Goal: Transaction & Acquisition: Purchase product/service

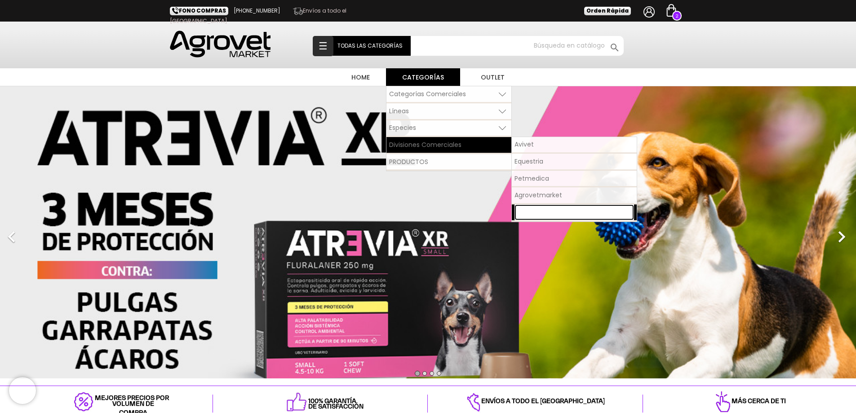
click at [545, 211] on span "Pet Nutriscience" at bounding box center [540, 212] width 51 height 9
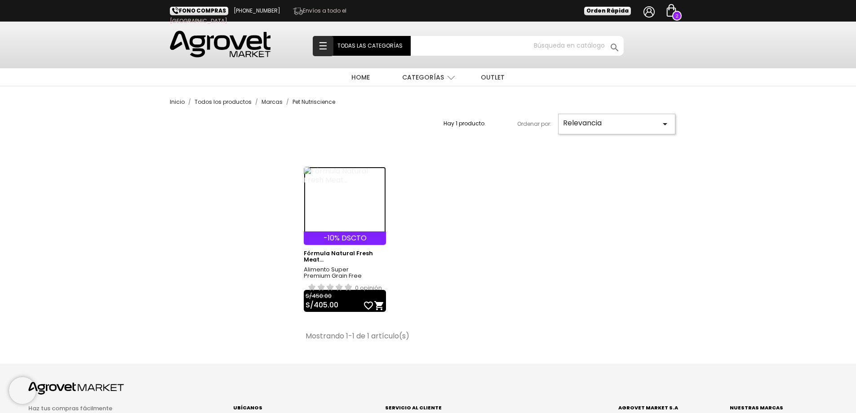
click at [334, 179] on img at bounding box center [345, 200] width 82 height 67
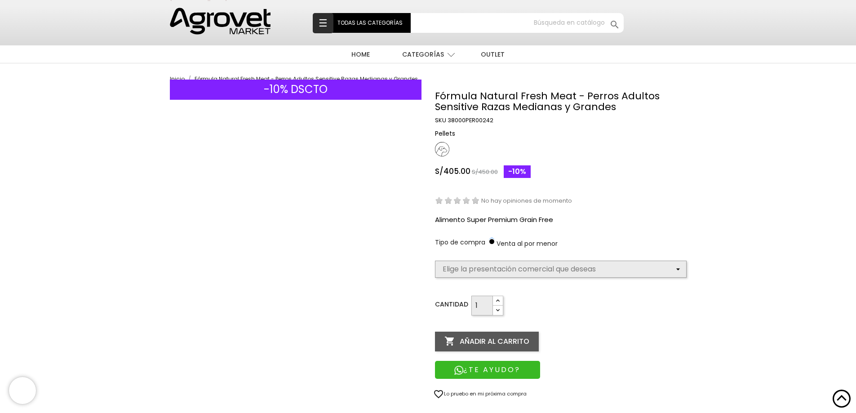
scroll to position [45, 0]
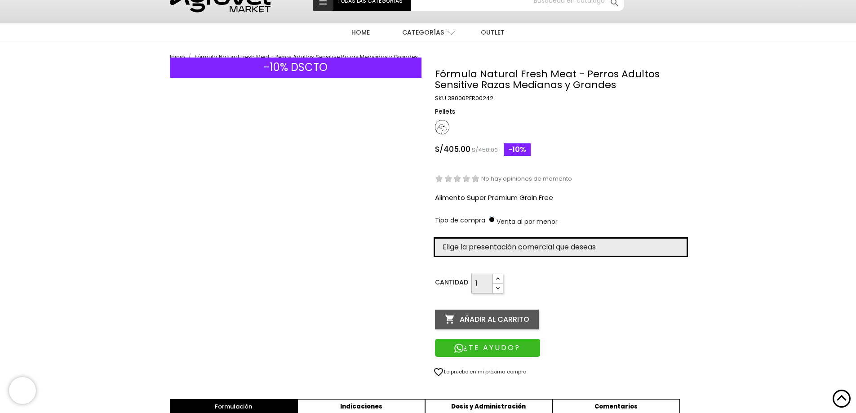
click at [545, 249] on select "Elige la presentación comercial que deseas Bolsa x 12 kg" at bounding box center [561, 247] width 252 height 17
select select "385"
click at [435, 239] on select "Elige la presentación comercial que deseas Bolsa x 12 kg" at bounding box center [561, 247] width 252 height 17
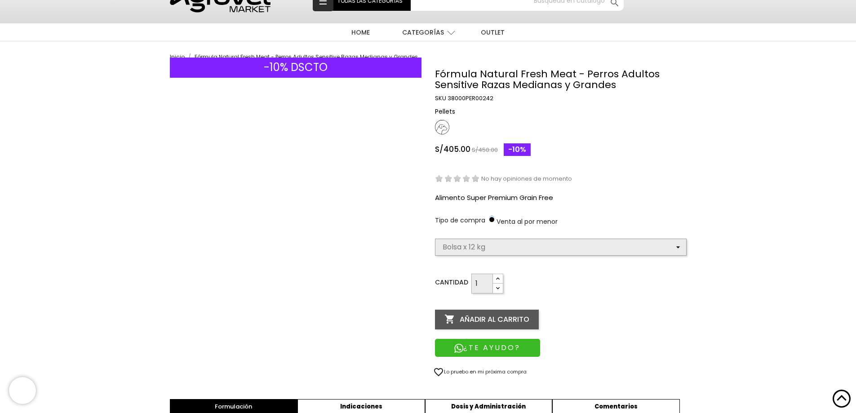
select select "385"
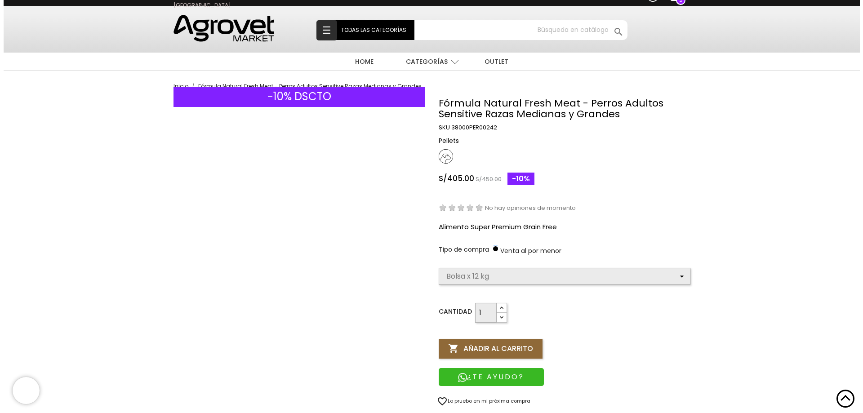
scroll to position [0, 0]
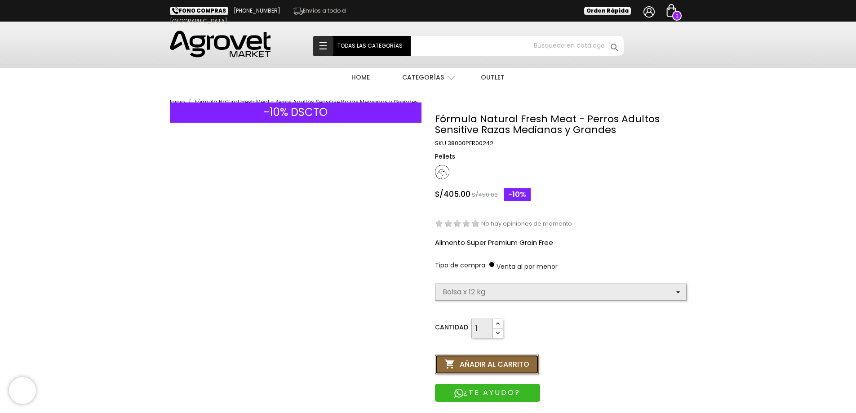
click at [453, 365] on icon "" at bounding box center [450, 365] width 11 height 11
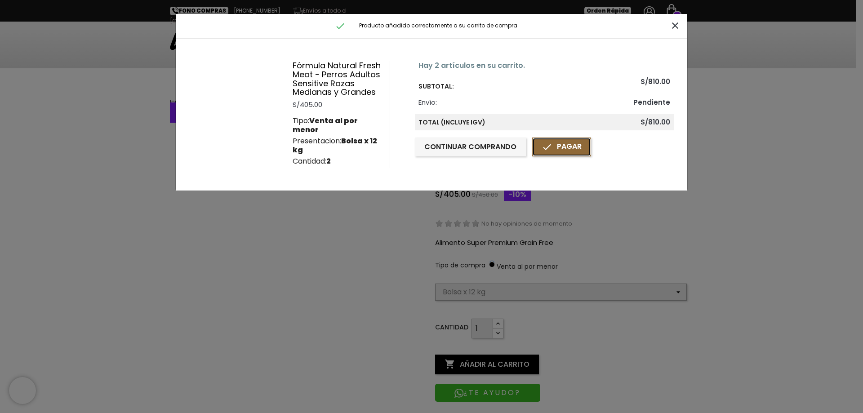
click at [554, 149] on link " Pagar" at bounding box center [561, 147] width 59 height 19
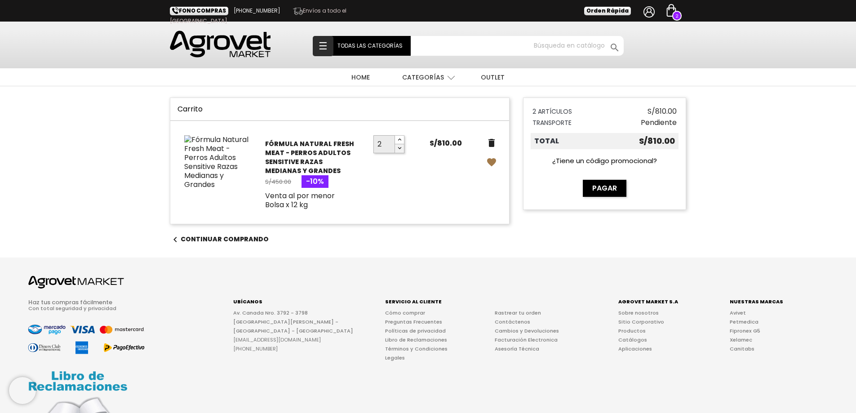
type input "1"
click at [399, 148] on icon "button" at bounding box center [399, 148] width 7 height 7
click at [671, 6] on img at bounding box center [671, 10] width 13 height 13
click at [490, 141] on icon "delete" at bounding box center [491, 143] width 11 height 11
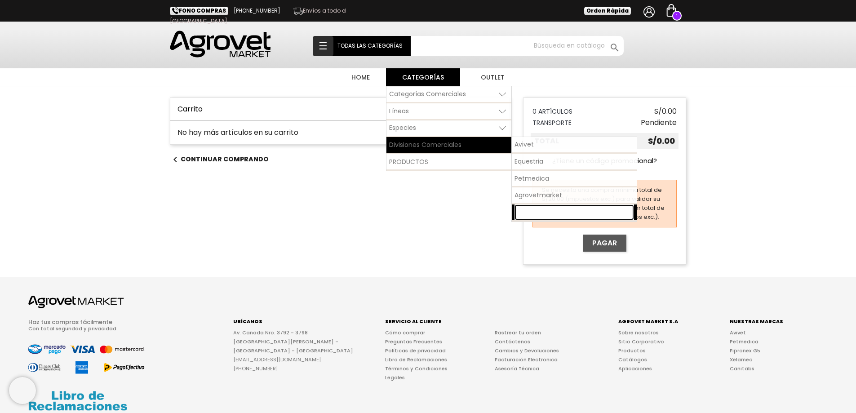
click at [528, 211] on span "Pet Nutriscience" at bounding box center [540, 212] width 51 height 9
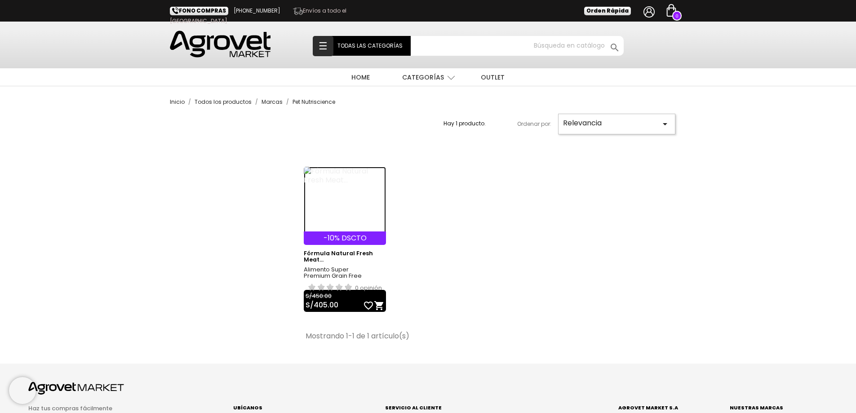
click at [338, 176] on img at bounding box center [345, 200] width 82 height 67
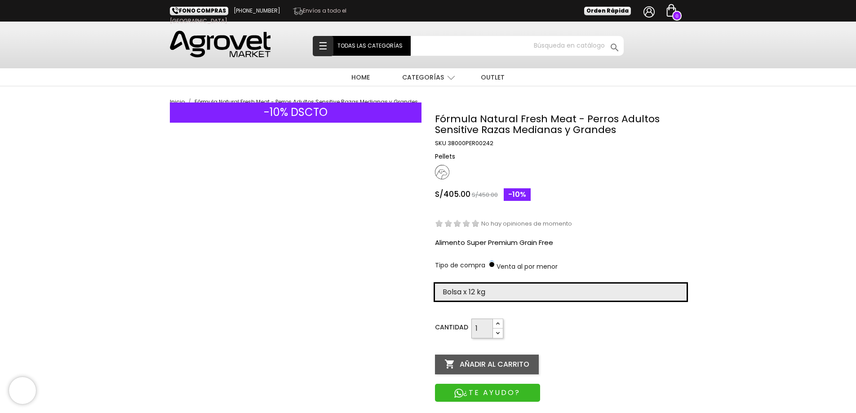
click at [516, 289] on select "Elige la presentación comercial que deseas Bolsa x 12 kg" at bounding box center [561, 292] width 252 height 17
select select "385"
click at [435, 284] on select "Elige la presentación comercial que deseas Bolsa x 12 kg" at bounding box center [561, 292] width 252 height 17
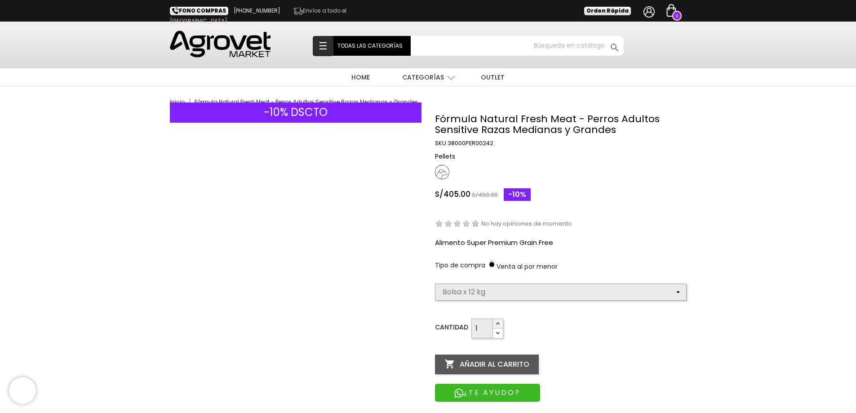
select select "385"
click at [503, 359] on button " Añadir al carrito" at bounding box center [487, 365] width 104 height 20
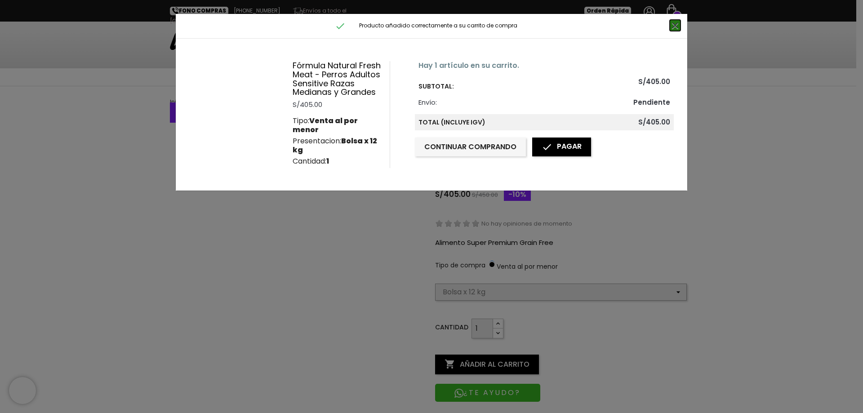
click at [679, 27] on icon "close" at bounding box center [675, 25] width 11 height 11
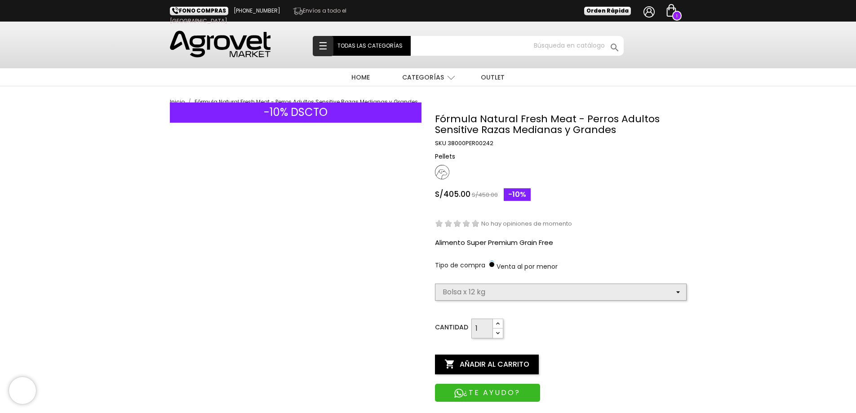
select select "385"
click at [674, 12] on img at bounding box center [671, 10] width 13 height 13
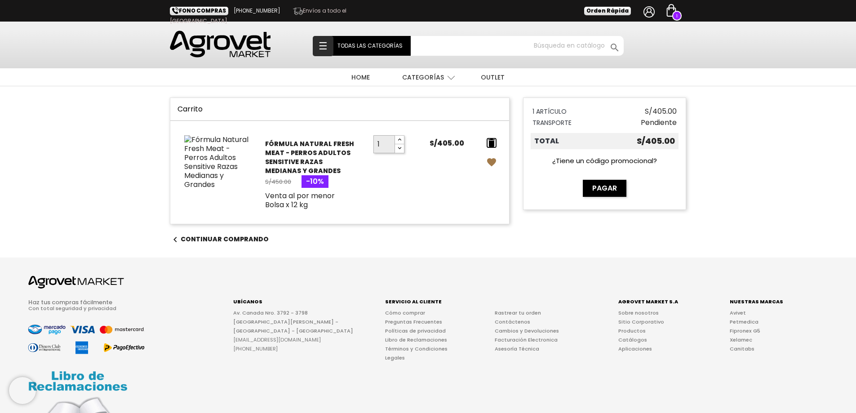
click at [492, 142] on icon "delete" at bounding box center [491, 143] width 11 height 11
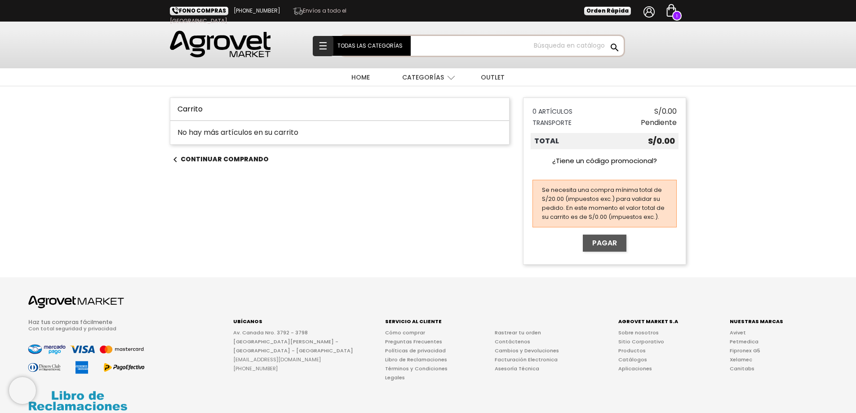
click at [542, 40] on input "Buscar" at bounding box center [482, 46] width 283 height 20
type input "atrevia"
click at [607, 42] on button " Buscar" at bounding box center [615, 48] width 16 height 12
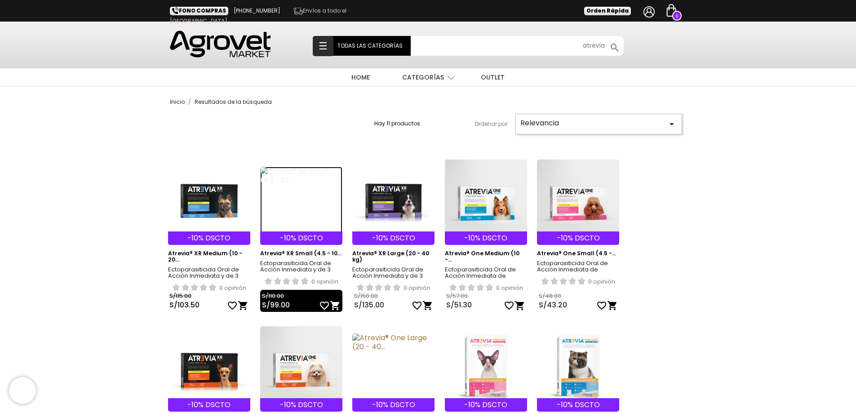
click at [282, 178] on img at bounding box center [301, 200] width 82 height 67
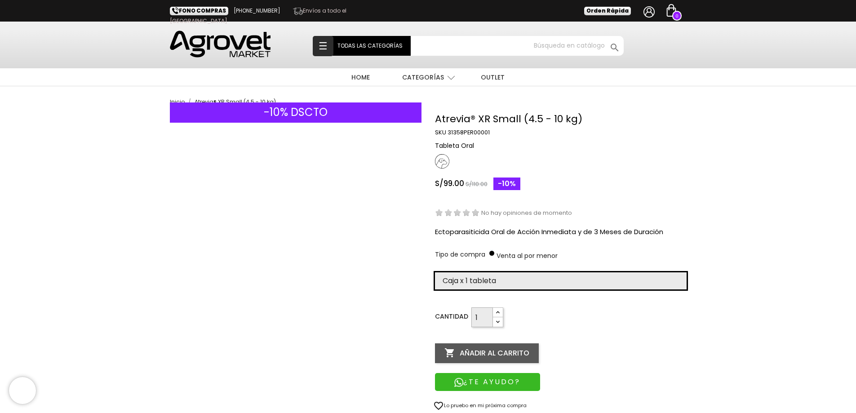
click at [477, 284] on select "Elige la presentación comercial que deseas Caja x 1 tableta Caja x 4 tabletas" at bounding box center [561, 280] width 252 height 17
select select "380"
click at [435, 272] on select "Elige la presentación comercial que deseas Caja x 1 tableta Caja x 4 tabletas" at bounding box center [561, 280] width 252 height 17
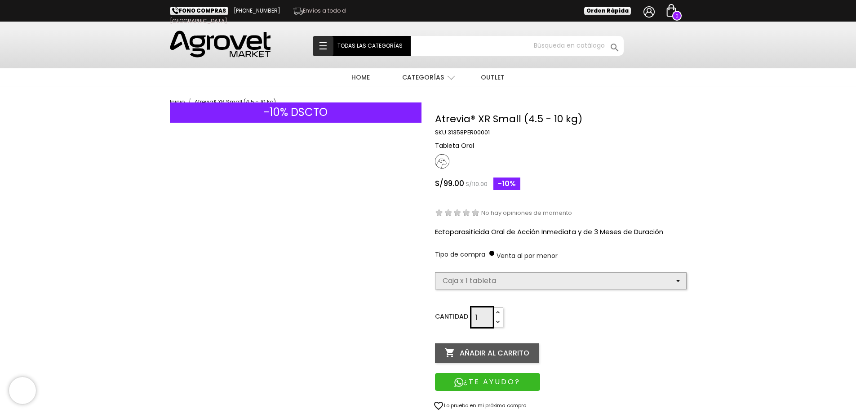
select select "380"
click at [465, 352] on button " Añadir al carrito" at bounding box center [487, 353] width 104 height 20
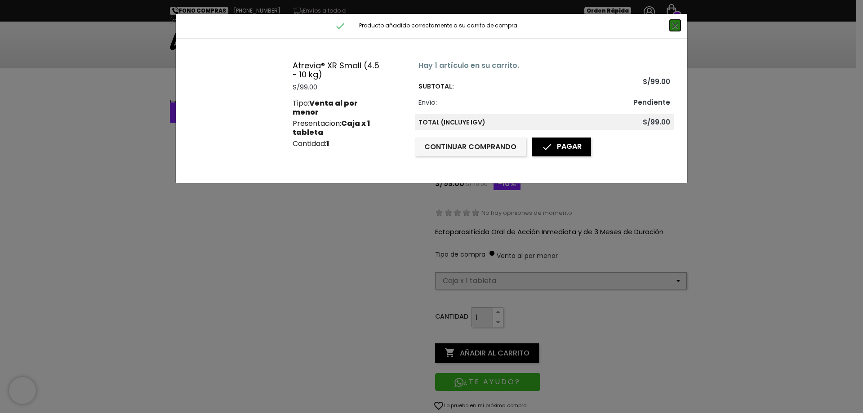
click at [675, 23] on icon "close" at bounding box center [675, 25] width 11 height 11
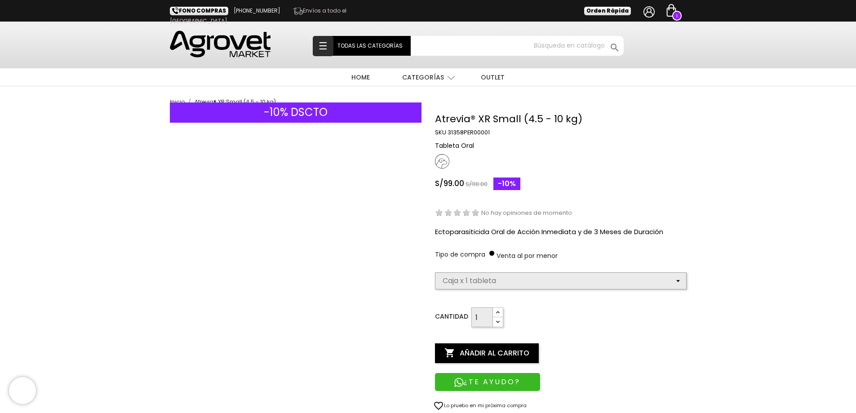
select select "380"
click at [676, 8] on img at bounding box center [671, 10] width 13 height 13
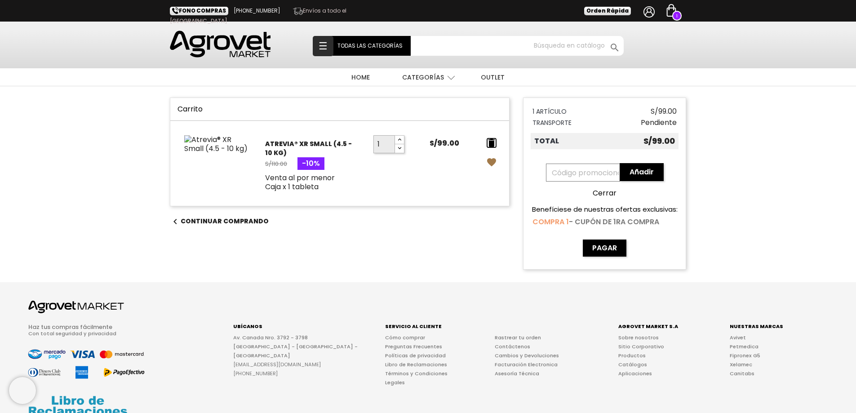
click at [490, 145] on icon "delete" at bounding box center [491, 143] width 11 height 11
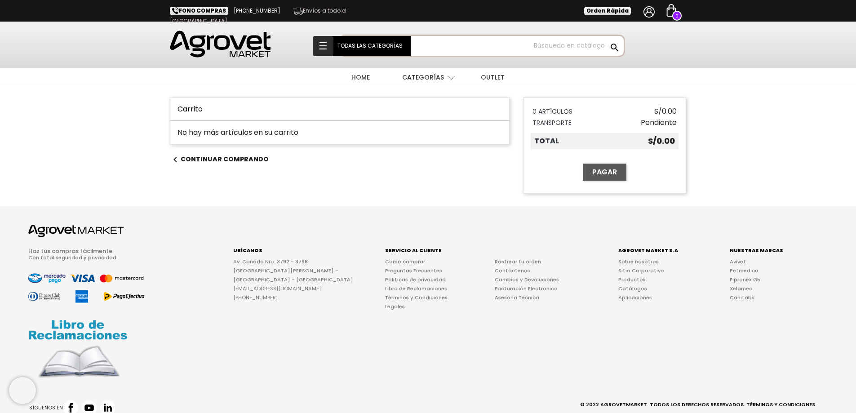
click at [561, 47] on input "Buscar" at bounding box center [482, 46] width 283 height 20
type input "a"
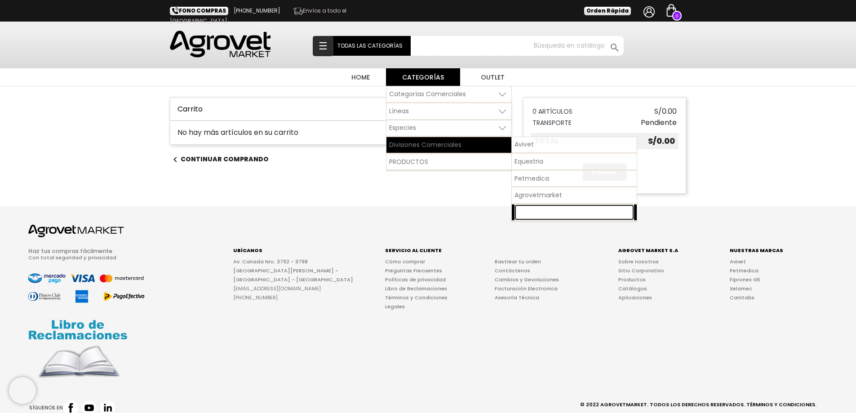
click at [532, 209] on span "Pet Nutriscience" at bounding box center [540, 212] width 51 height 9
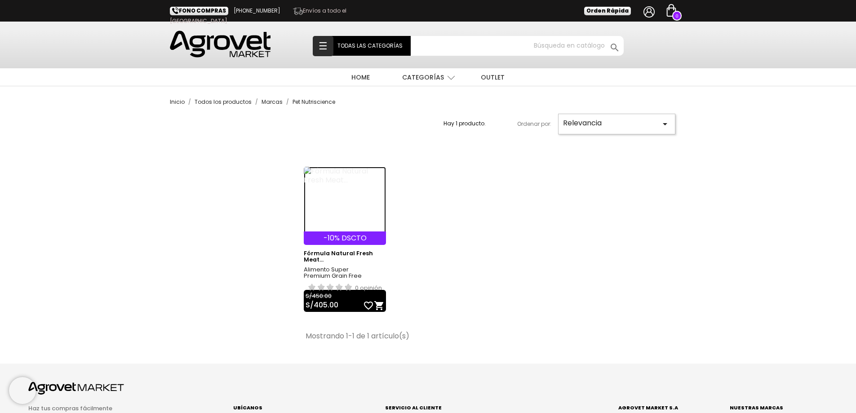
click at [329, 167] on img at bounding box center [345, 200] width 82 height 67
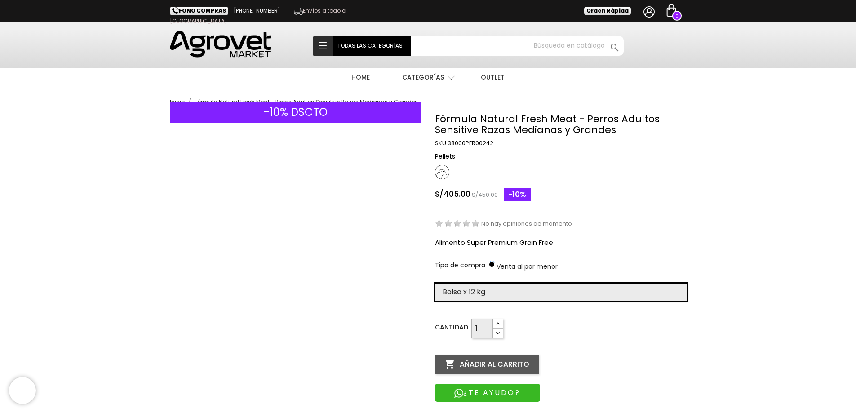
click at [488, 290] on select "Elige la presentación comercial que deseas Bolsa x 12 kg" at bounding box center [561, 292] width 252 height 17
select select "385"
click at [435, 284] on select "Elige la presentación comercial que deseas Bolsa x 12 kg" at bounding box center [561, 292] width 252 height 17
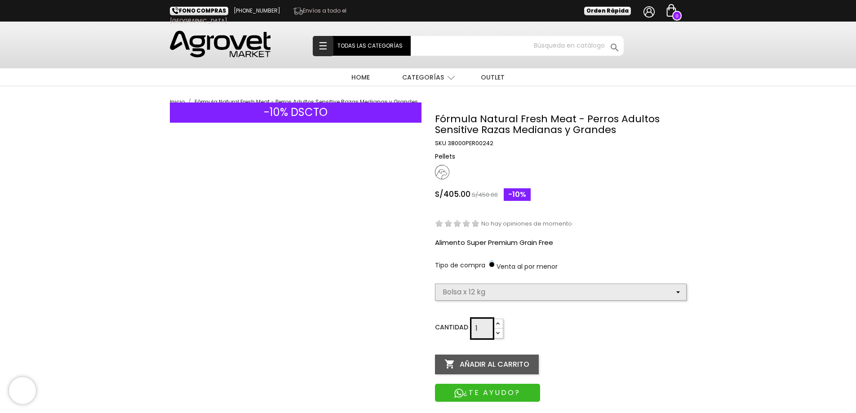
select select "385"
click at [535, 361] on button " Añadir al carrito" at bounding box center [487, 365] width 104 height 20
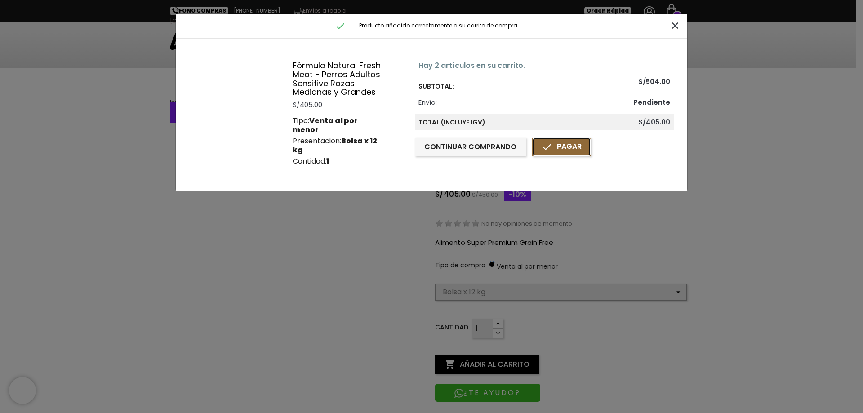
click at [571, 147] on link " Pagar" at bounding box center [561, 147] width 59 height 19
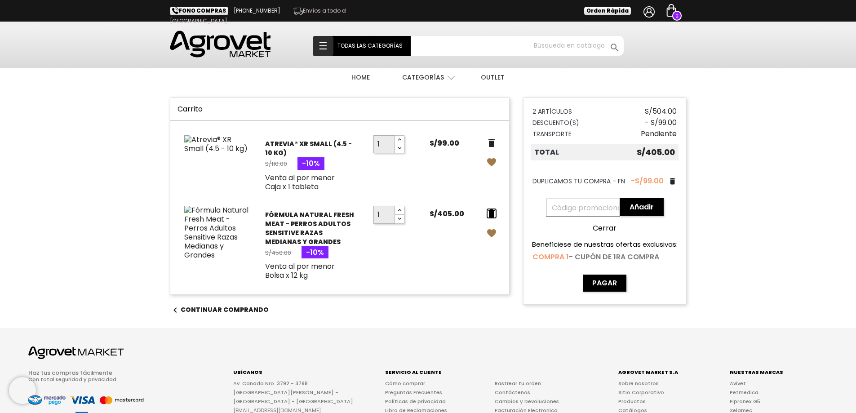
click at [491, 214] on icon "delete" at bounding box center [491, 213] width 11 height 11
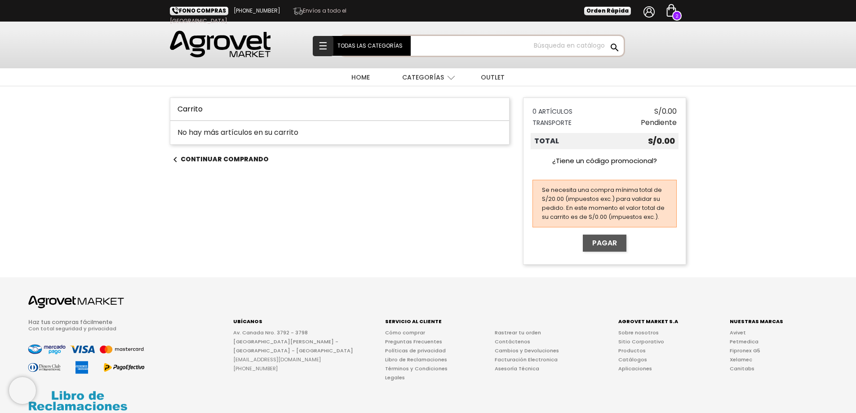
click at [561, 50] on input "Buscar" at bounding box center [482, 46] width 283 height 20
type input "nutribites"
click at [607, 42] on button " Buscar" at bounding box center [615, 48] width 16 height 12
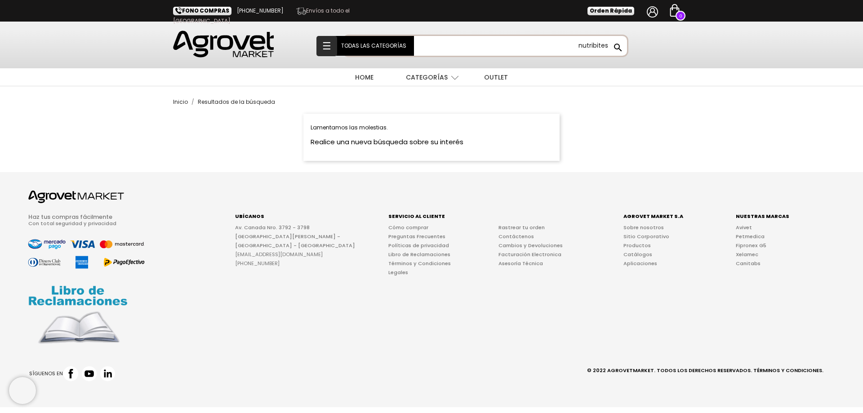
click at [596, 43] on input "nutribites" at bounding box center [485, 46] width 283 height 20
click at [591, 44] on input "nutribites" at bounding box center [485, 46] width 283 height 20
type input "atrevia"
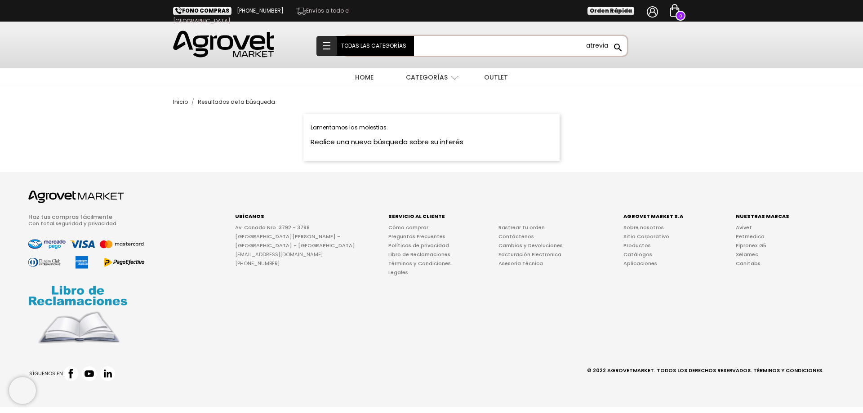
click at [610, 42] on button " Buscar" at bounding box center [618, 48] width 16 height 12
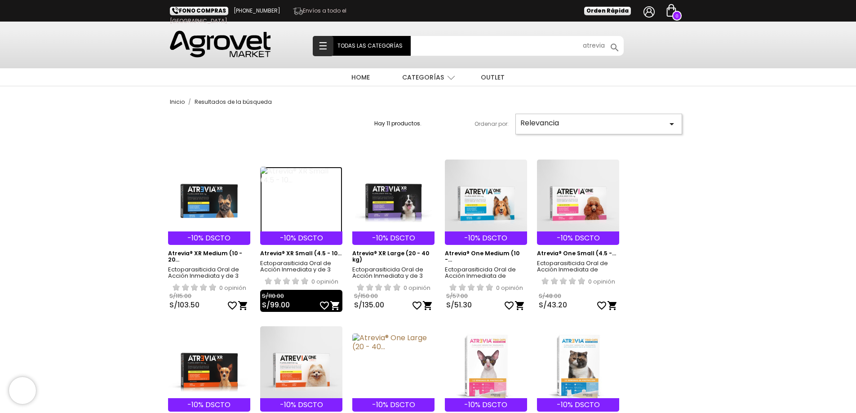
click at [288, 177] on img at bounding box center [301, 200] width 82 height 67
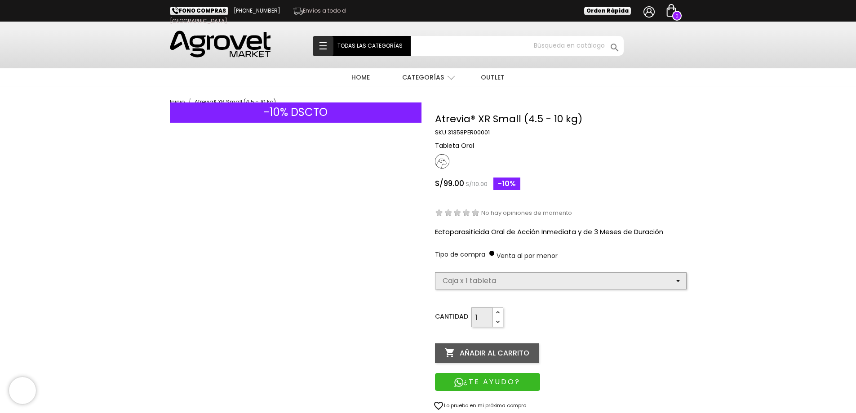
click at [489, 293] on div "Elige la presentación comercial que deseas Caja x 1 tableta Caja x 4 tabletas" at bounding box center [561, 284] width 252 height 24
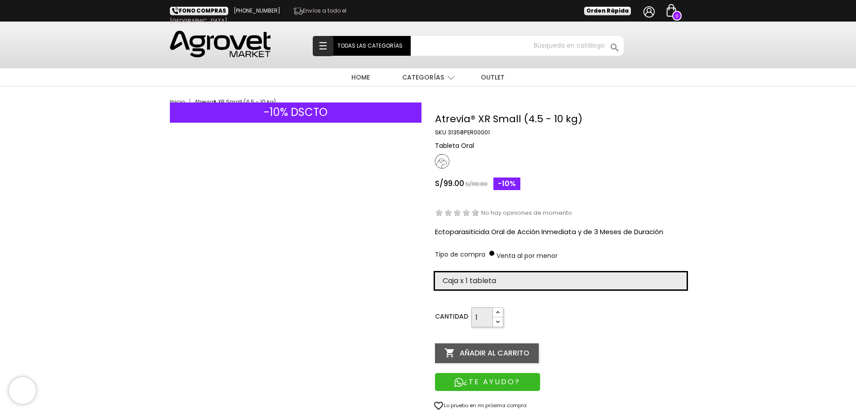
click at [490, 286] on select "Elige la presentación comercial que deseas Caja x 1 tableta Caja x 4 tabletas" at bounding box center [561, 280] width 252 height 17
select select "380"
click at [435, 272] on select "Elige la presentación comercial que deseas Caja x 1 tableta Caja x 4 tabletas" at bounding box center [561, 280] width 252 height 17
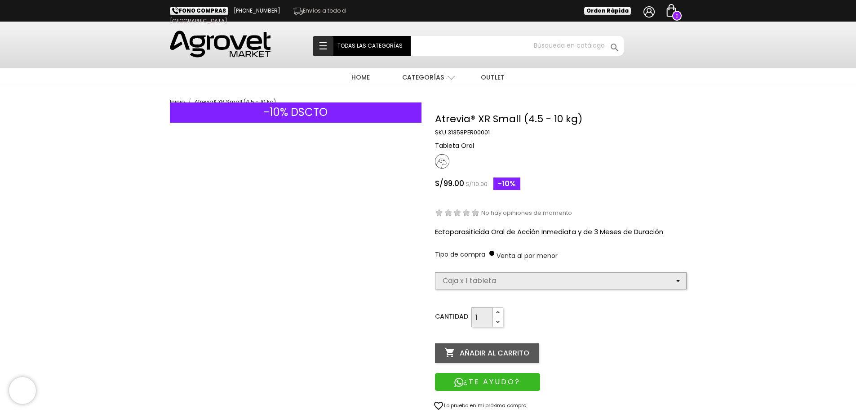
select select "380"
click at [477, 356] on button " Añadir al carrito" at bounding box center [487, 353] width 104 height 20
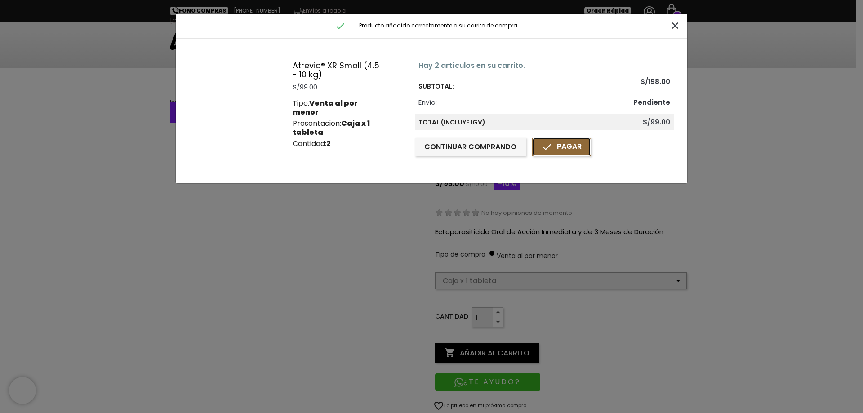
click at [544, 148] on icon "" at bounding box center [547, 147] width 11 height 11
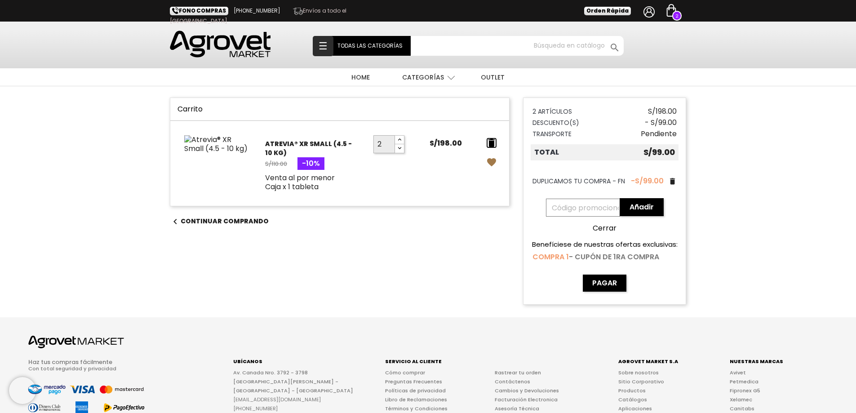
click at [492, 143] on icon "delete" at bounding box center [491, 143] width 11 height 11
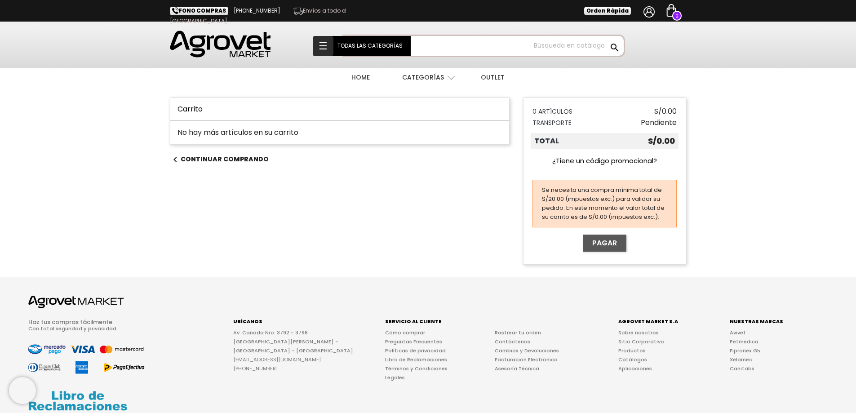
click at [543, 49] on input "Buscar" at bounding box center [482, 46] width 283 height 20
type input "atrevia"
click at [607, 42] on button " Buscar" at bounding box center [615, 48] width 16 height 12
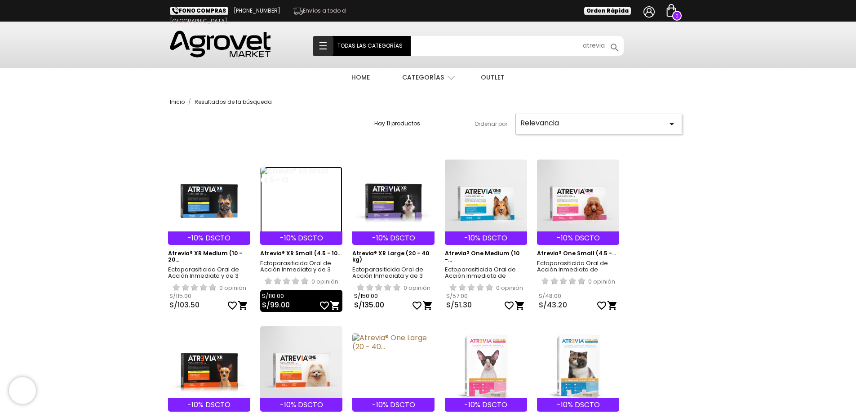
click at [292, 182] on img at bounding box center [301, 200] width 82 height 67
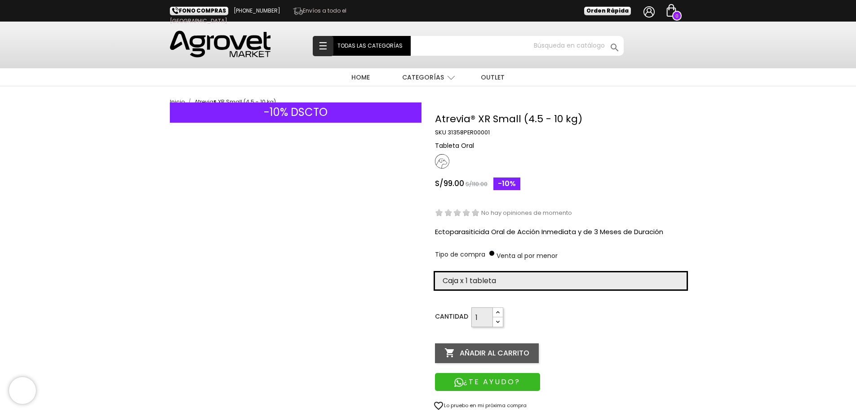
click at [475, 280] on select "Elige la presentación comercial que deseas Caja x 1 tableta Caja x 4 tabletas" at bounding box center [561, 280] width 252 height 17
select select "380"
click at [435, 272] on select "Elige la presentación comercial que deseas Caja x 1 tableta Caja x 4 tabletas" at bounding box center [561, 280] width 252 height 17
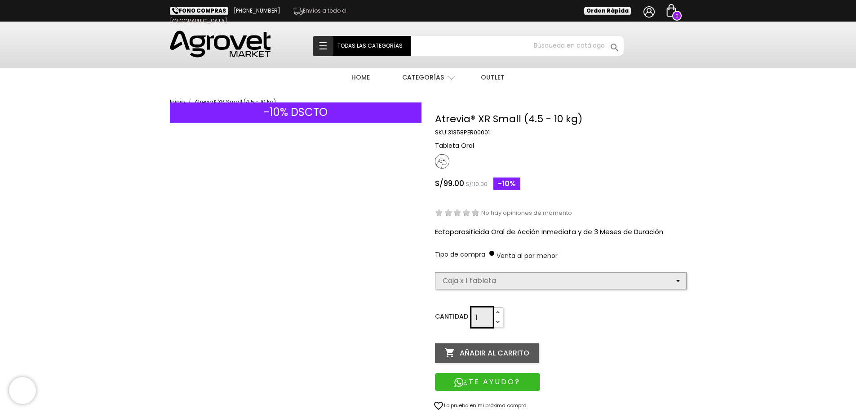
select select "380"
click at [482, 351] on button " Añadir al carrito" at bounding box center [487, 353] width 104 height 20
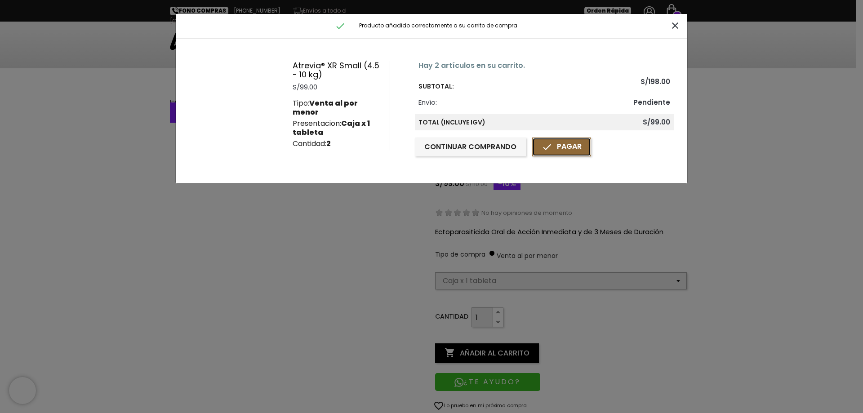
click at [539, 143] on link " Pagar" at bounding box center [561, 147] width 59 height 19
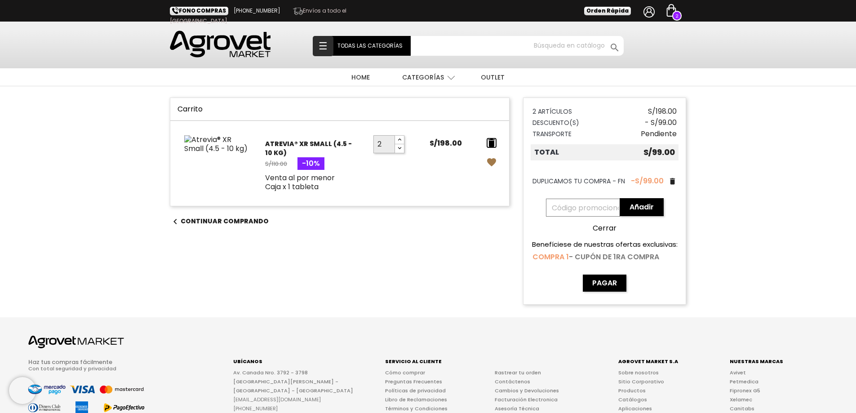
click at [493, 142] on icon "delete" at bounding box center [491, 143] width 11 height 11
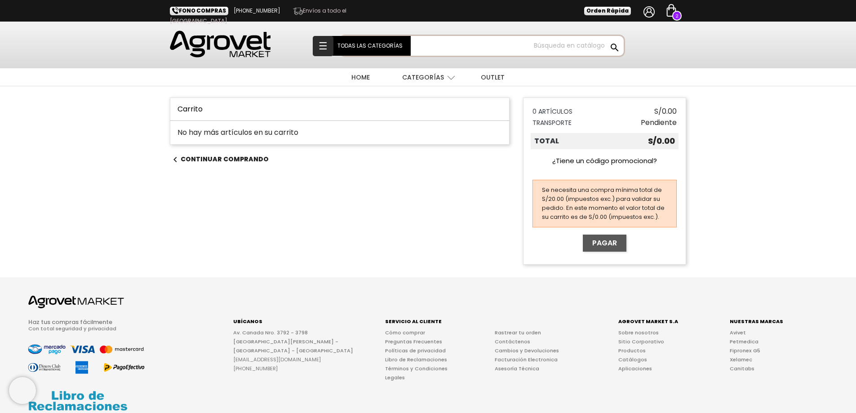
click at [567, 38] on input "Buscar" at bounding box center [482, 46] width 283 height 20
type input "atrevia"
click at [607, 42] on button " Buscar" at bounding box center [615, 48] width 16 height 12
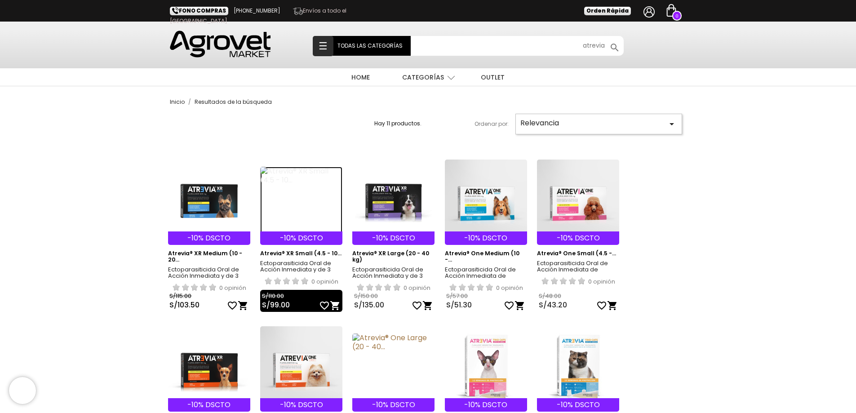
click at [293, 175] on img at bounding box center [301, 200] width 82 height 67
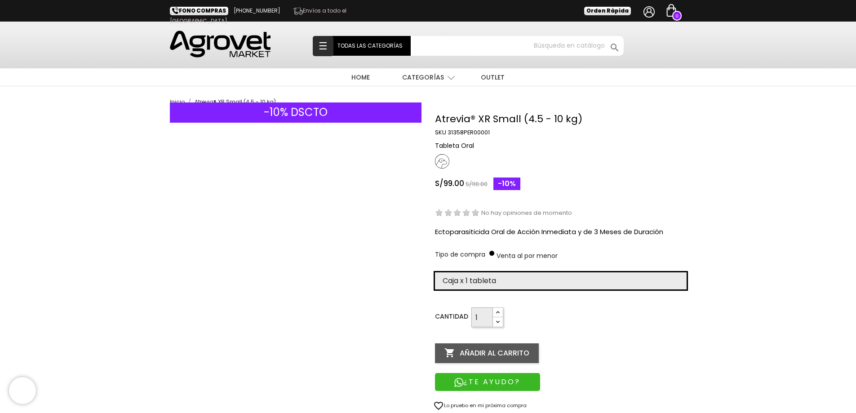
click at [485, 278] on select "Elige la presentación comercial que deseas Caja x 1 tableta Caja x 4 tabletas" at bounding box center [561, 280] width 252 height 17
select select "380"
click at [435, 272] on select "Elige la presentación comercial que deseas Caja x 1 tableta Caja x 4 tabletas" at bounding box center [561, 280] width 252 height 17
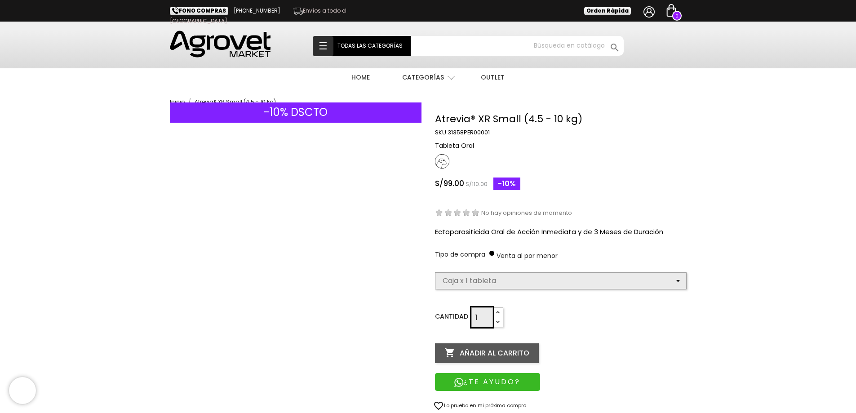
select select "380"
click at [479, 350] on button " Añadir al carrito" at bounding box center [487, 353] width 104 height 20
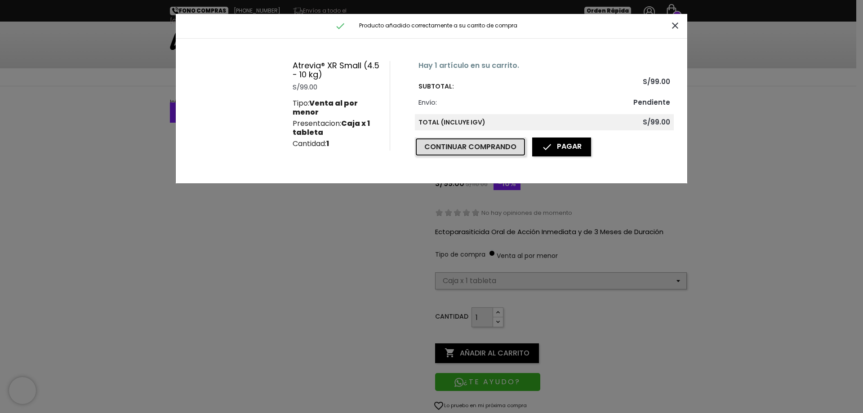
click at [497, 147] on button "Continuar comprando" at bounding box center [470, 147] width 111 height 19
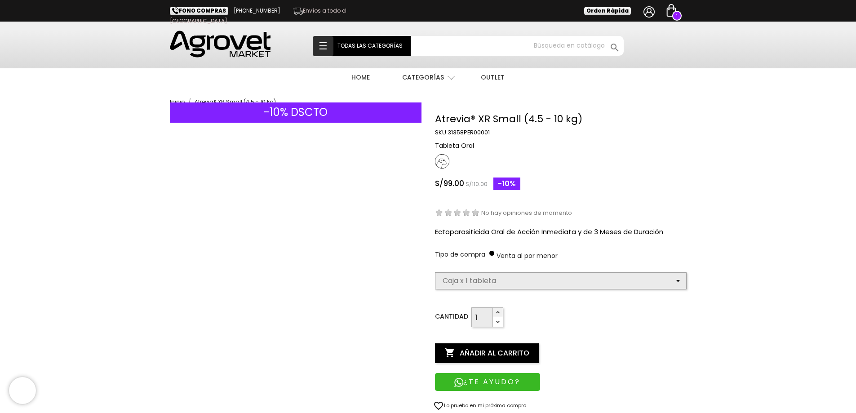
select select "380"
click at [494, 312] on icon "button" at bounding box center [497, 312] width 7 height 7
click at [481, 347] on button " Añadir al carrito" at bounding box center [487, 353] width 104 height 20
type input "1"
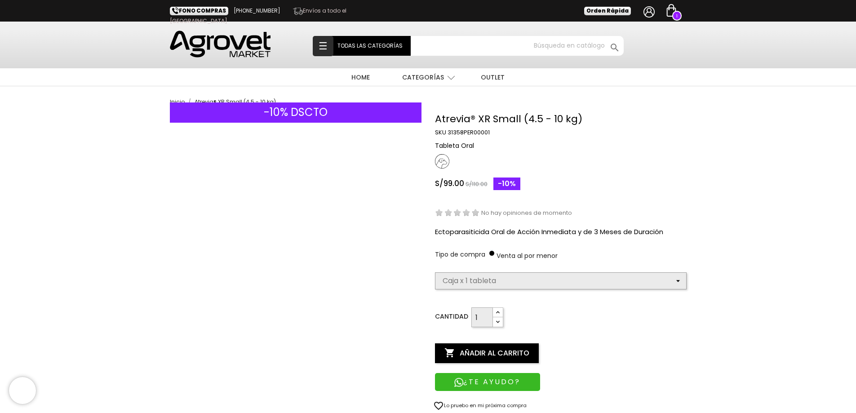
select select "380"
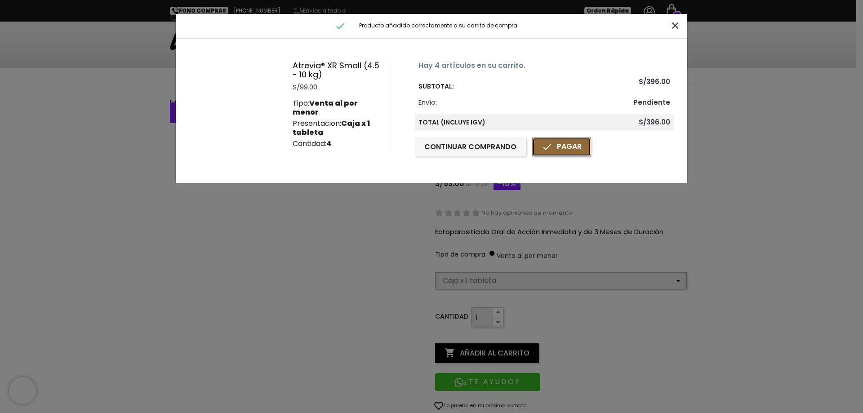
click at [556, 152] on link " Pagar" at bounding box center [561, 147] width 59 height 19
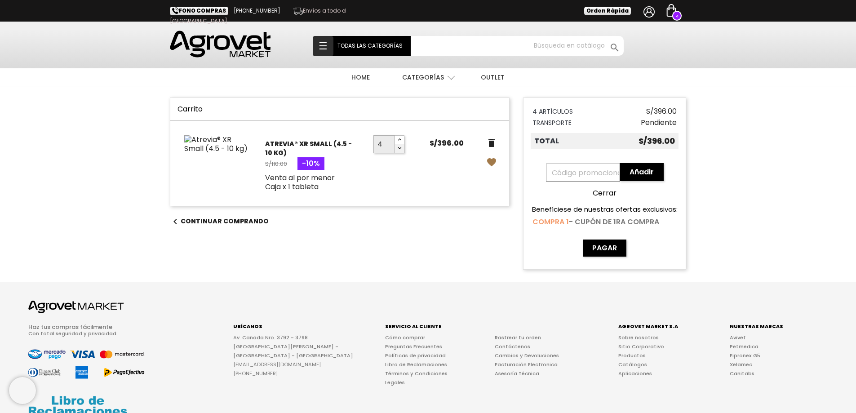
type input "3"
click at [400, 147] on icon "button" at bounding box center [399, 148] width 7 height 7
click at [492, 140] on icon "delete" at bounding box center [491, 143] width 11 height 11
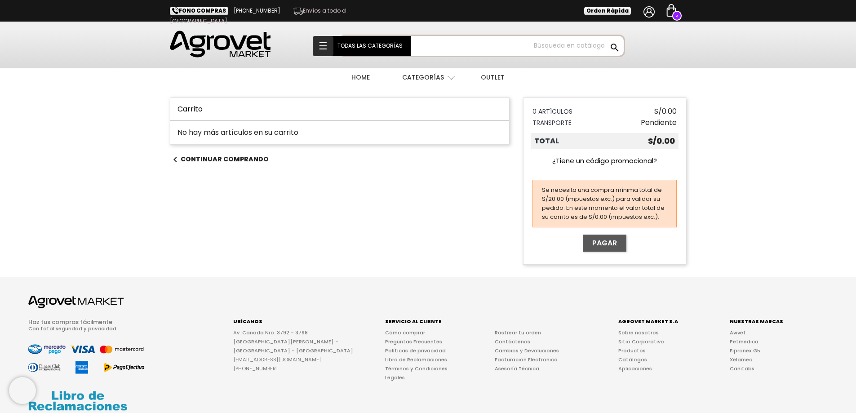
click at [548, 47] on input "Buscar" at bounding box center [482, 46] width 283 height 20
type input "atrevia"
click at [607, 42] on button " Buscar" at bounding box center [615, 48] width 16 height 12
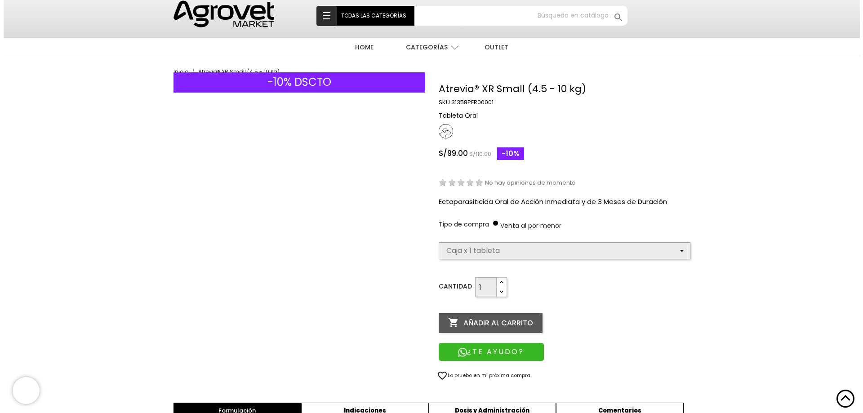
scroll to position [45, 0]
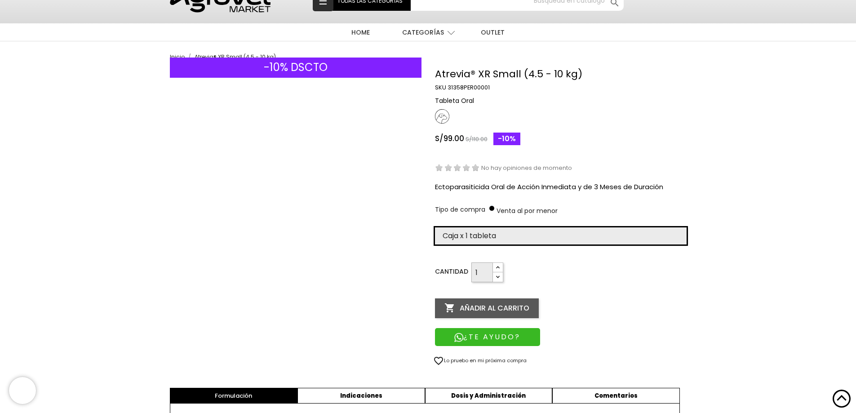
click at [541, 236] on select "Elige la presentación comercial que deseas Caja x 1 tableta Caja x 4 tabletas" at bounding box center [561, 235] width 252 height 17
select select "380"
click at [435, 227] on select "Elige la presentación comercial que deseas Caja x 1 tableta Caja x 4 tabletas" at bounding box center [561, 235] width 252 height 17
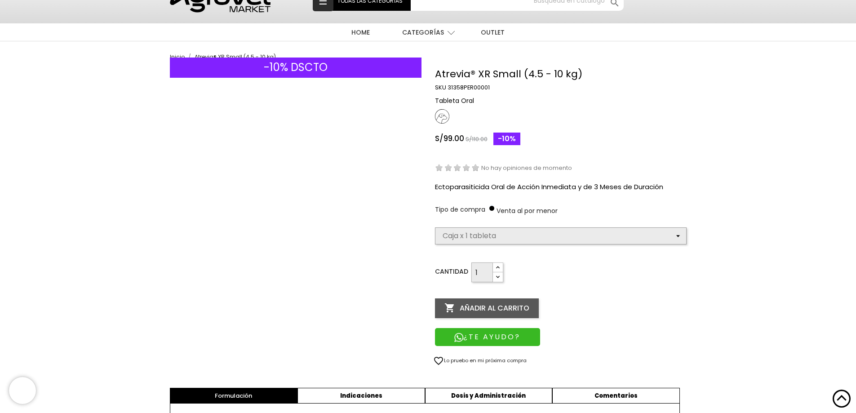
select select "380"
click at [499, 264] on icon "button" at bounding box center [497, 267] width 7 height 7
type input "4"
click at [499, 264] on icon "button" at bounding box center [497, 267] width 7 height 7
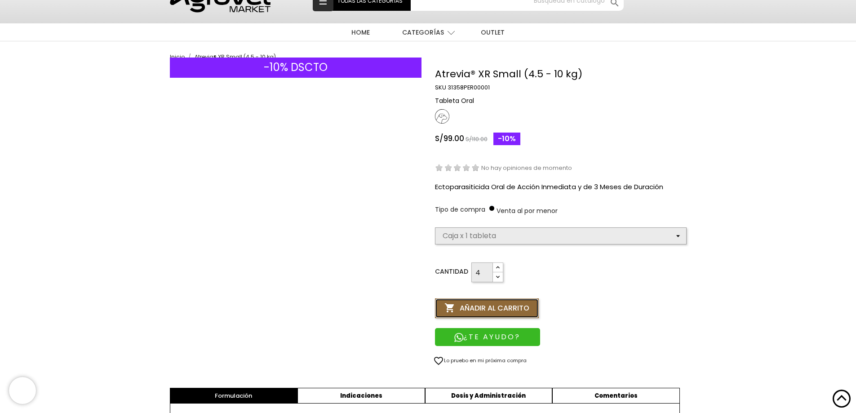
click at [490, 307] on button " Añadir al carrito" at bounding box center [487, 308] width 104 height 20
select select "380"
type input "1"
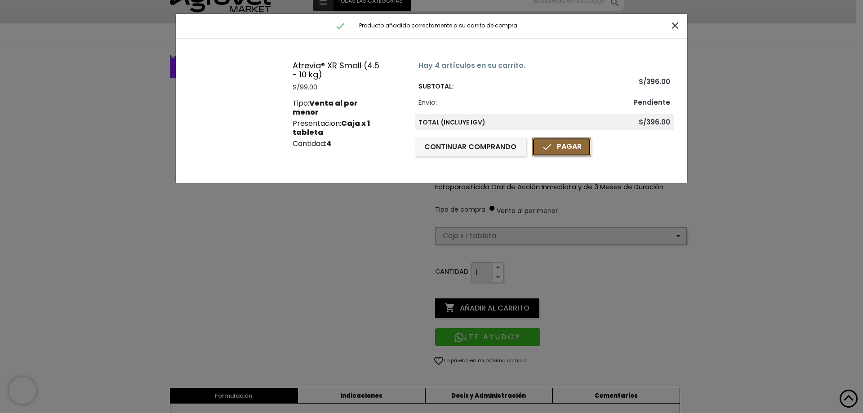
click at [559, 148] on link " Pagar" at bounding box center [561, 147] width 59 height 19
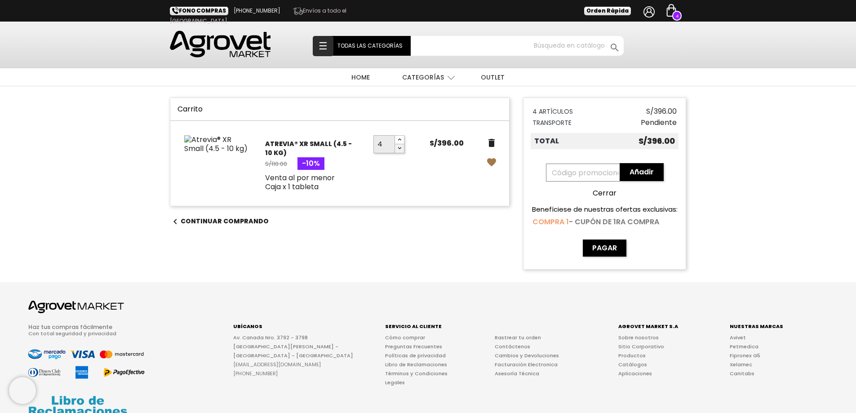
type input "3"
click at [399, 148] on icon "button" at bounding box center [399, 148] width 7 height 7
type input "4"
click at [397, 138] on icon "button" at bounding box center [399, 139] width 7 height 7
click at [491, 142] on icon "delete" at bounding box center [491, 143] width 11 height 11
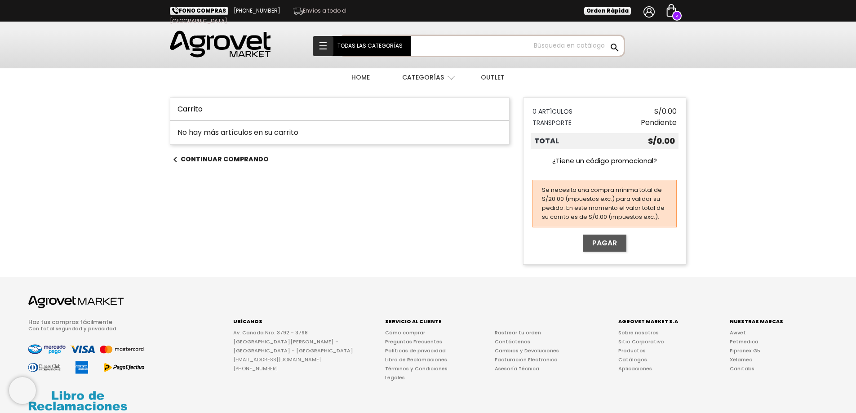
click at [569, 40] on input "Buscar" at bounding box center [482, 46] width 283 height 20
type input "atrevia"
click at [607, 42] on button " Buscar" at bounding box center [615, 48] width 16 height 12
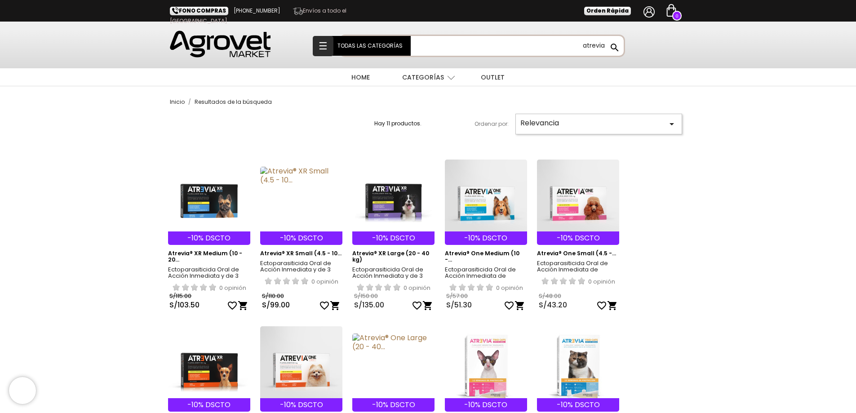
click at [598, 44] on input "atrevia" at bounding box center [482, 46] width 283 height 20
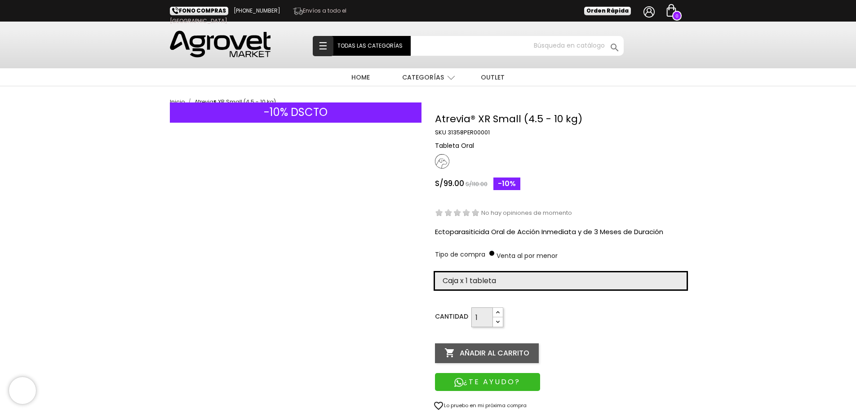
click at [544, 281] on select "Elige la presentación comercial que deseas Caja x 1 tableta Caja x 4 tabletas" at bounding box center [561, 280] width 252 height 17
select select "380"
click at [435, 272] on select "Elige la presentación comercial que deseas Caja x 1 tableta Caja x 4 tabletas" at bounding box center [561, 280] width 252 height 17
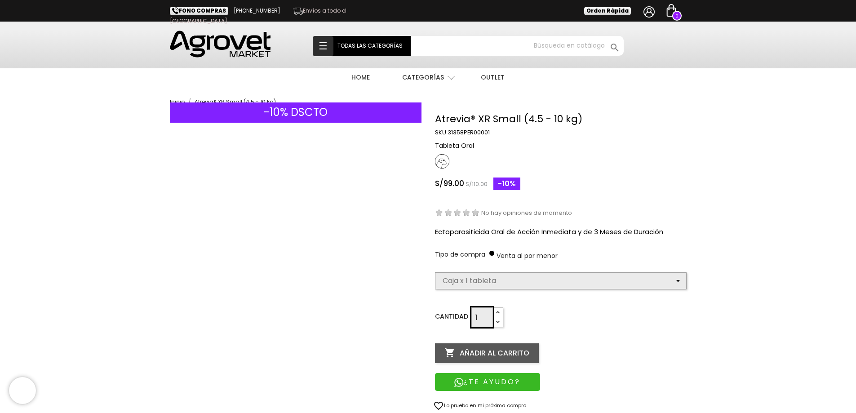
select select "380"
click at [495, 314] on icon "button" at bounding box center [497, 312] width 7 height 7
type input "3"
click at [495, 314] on icon "button" at bounding box center [497, 312] width 7 height 7
select select "380"
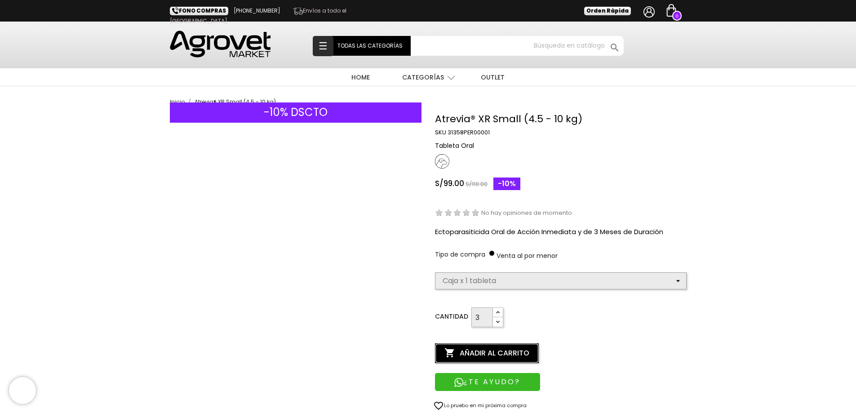
click at [497, 352] on button " Añadir al carrito" at bounding box center [487, 353] width 104 height 20
type input "1"
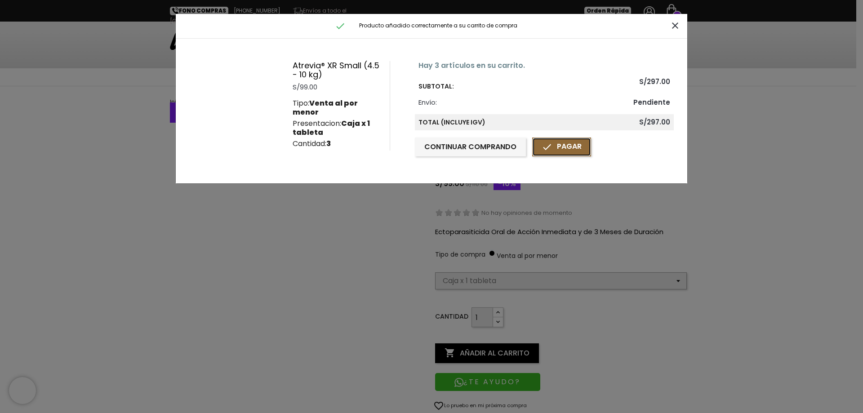
click at [579, 148] on link " Pagar" at bounding box center [561, 147] width 59 height 19
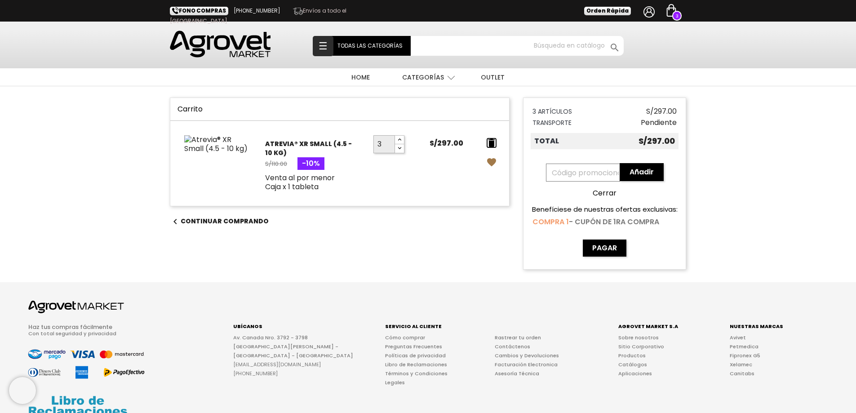
click at [490, 140] on icon "delete" at bounding box center [491, 143] width 11 height 11
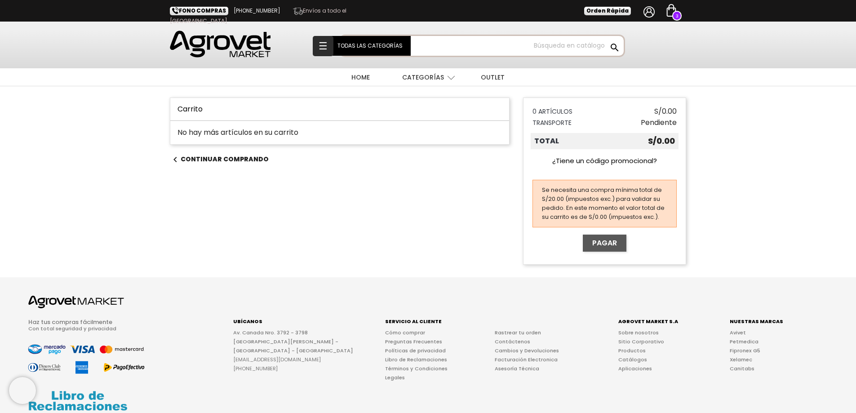
click at [589, 49] on input "Buscar" at bounding box center [482, 46] width 283 height 20
type input "atrevia"
click at [607, 42] on button " Buscar" at bounding box center [615, 48] width 16 height 12
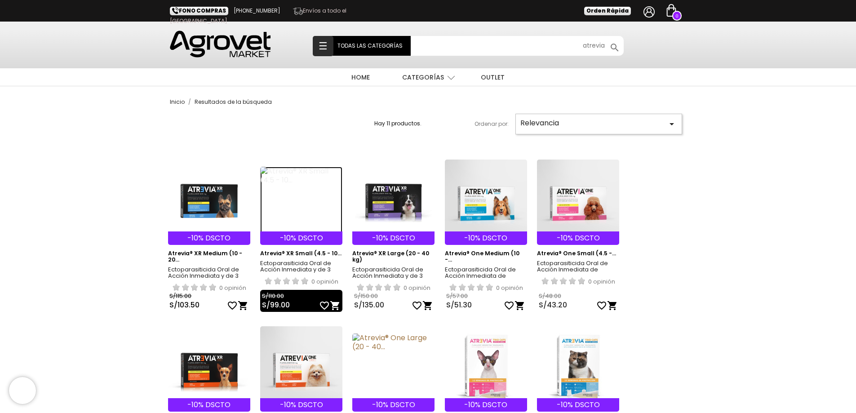
click at [276, 182] on img at bounding box center [301, 200] width 82 height 67
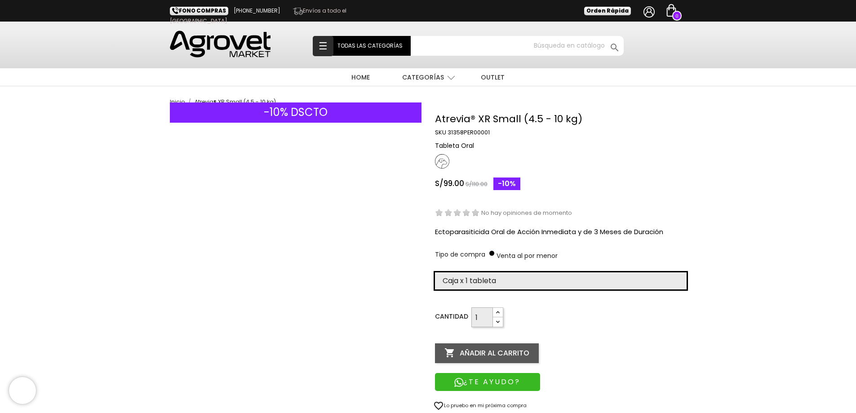
click at [532, 276] on select "Elige la presentación comercial que deseas Caja x 1 tableta Caja x 4 tabletas" at bounding box center [561, 280] width 252 height 17
select select "380"
click at [435, 272] on select "Elige la presentación comercial que deseas Caja x 1 tableta Caja x 4 tabletas" at bounding box center [561, 280] width 252 height 17
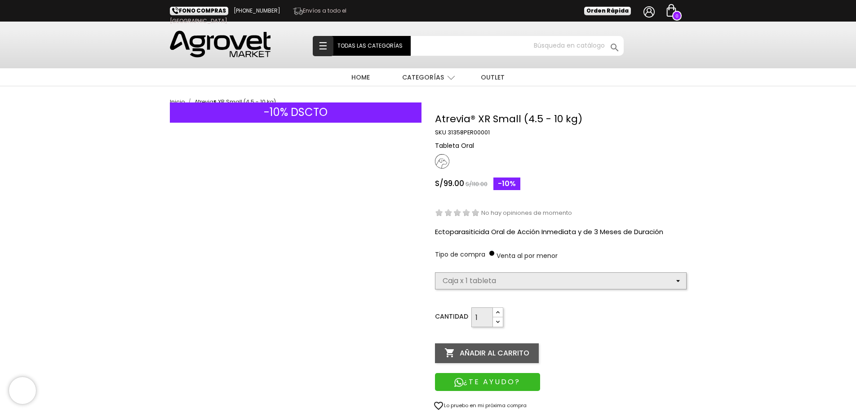
select select "380"
click at [497, 312] on icon "button" at bounding box center [497, 312] width 7 height 7
click at [502, 347] on button " Añadir al carrito" at bounding box center [487, 353] width 104 height 20
type input "1"
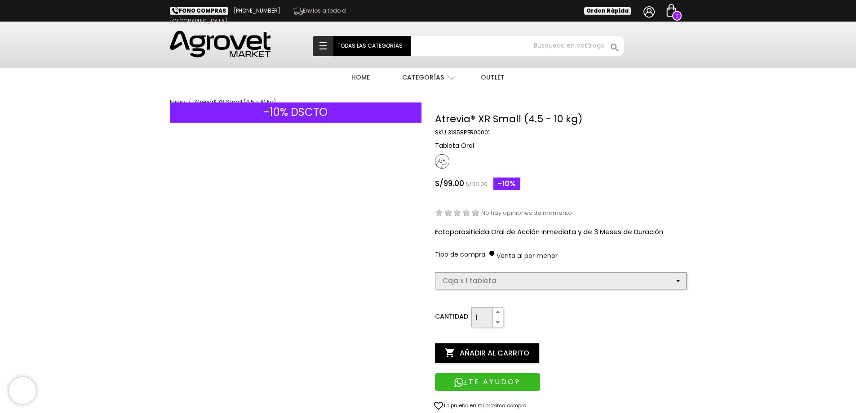
select select "380"
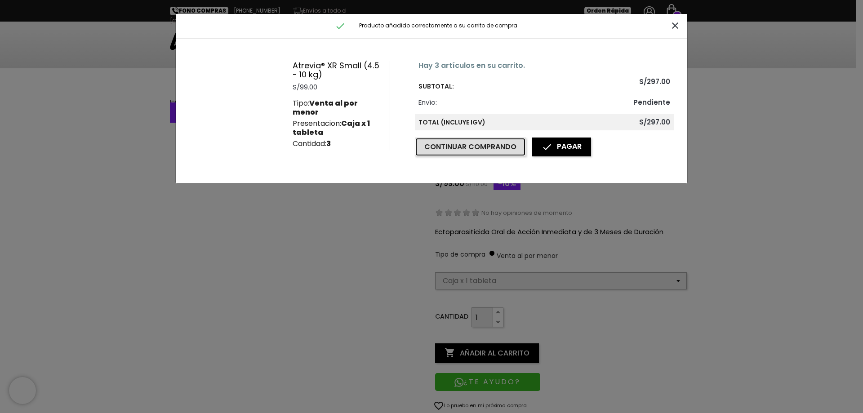
click at [513, 148] on button "Continuar comprando" at bounding box center [470, 147] width 111 height 19
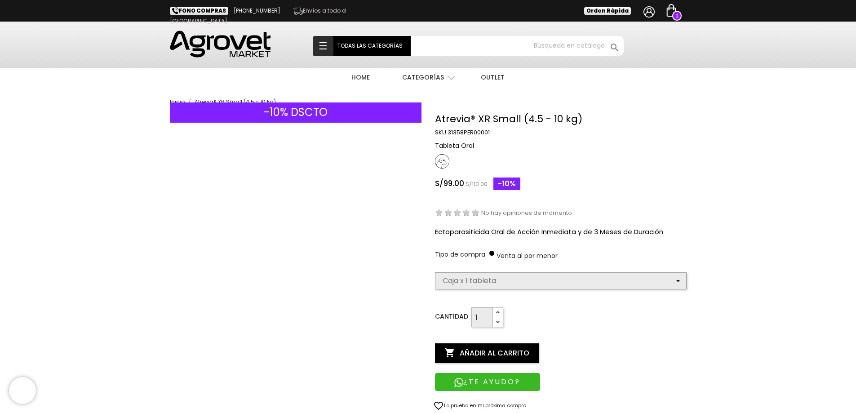
select select "380"
click at [672, 8] on img at bounding box center [671, 10] width 13 height 13
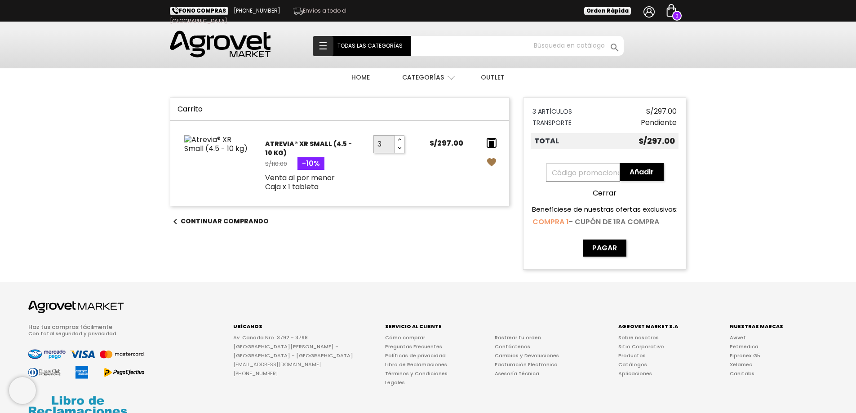
click at [492, 141] on icon "delete" at bounding box center [491, 143] width 11 height 11
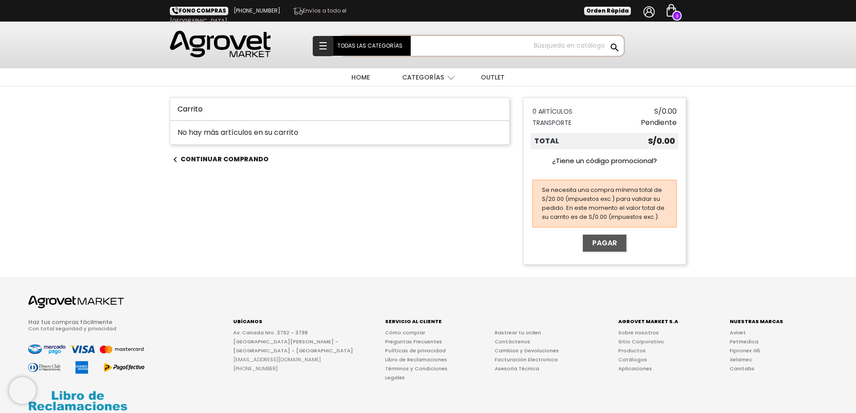
click at [561, 49] on input "Buscar" at bounding box center [482, 46] width 283 height 20
type input "atrevia"
click at [607, 42] on button " Buscar" at bounding box center [615, 48] width 16 height 12
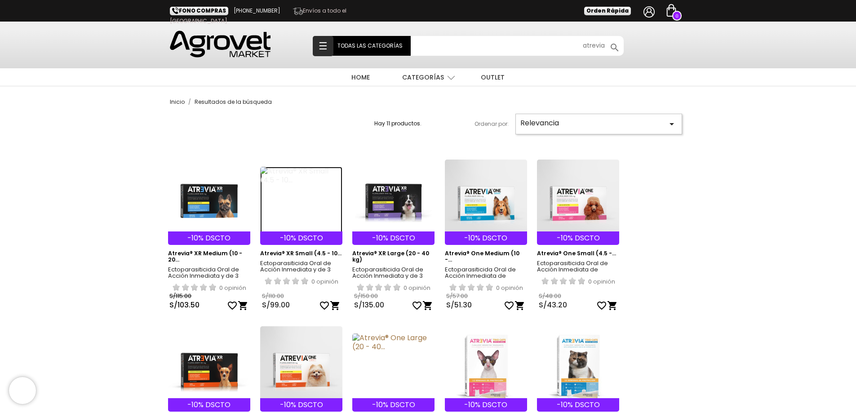
click at [283, 182] on img at bounding box center [301, 200] width 82 height 67
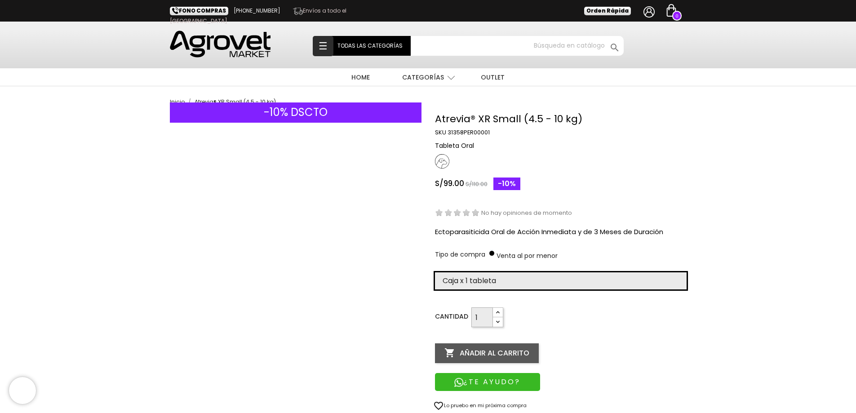
click at [530, 280] on select "Elige la presentación comercial que deseas Caja x 1 tableta Caja x 4 tabletas" at bounding box center [561, 280] width 252 height 17
select select "380"
click at [435, 272] on select "Elige la presentación comercial que deseas Caja x 1 tableta Caja x 4 tabletas" at bounding box center [561, 280] width 252 height 17
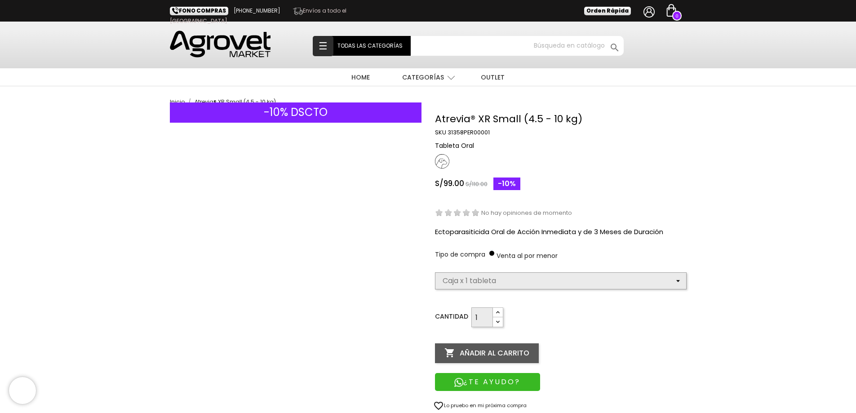
select select "380"
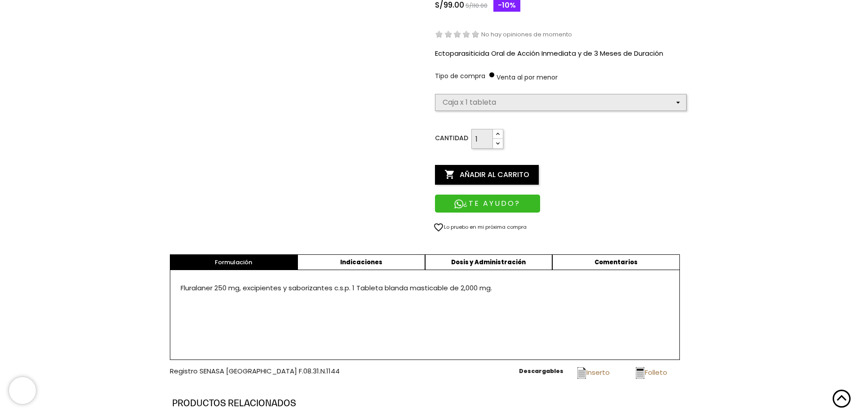
scroll to position [180, 0]
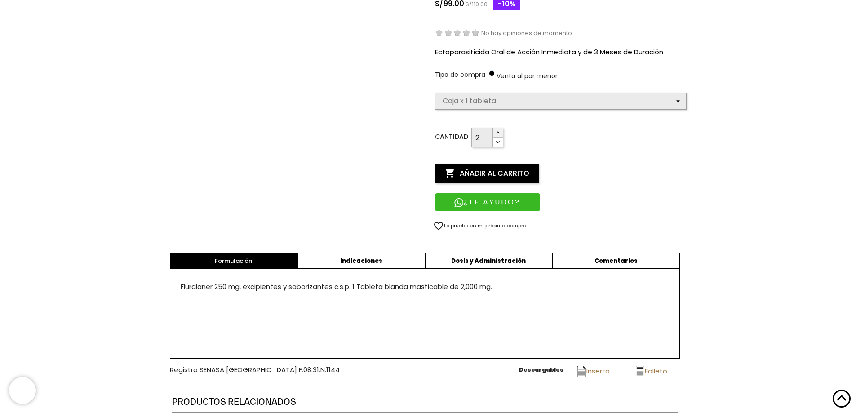
click at [500, 129] on icon "button" at bounding box center [497, 132] width 7 height 7
type input "3"
click at [500, 129] on icon "button" at bounding box center [497, 132] width 7 height 7
select select "380"
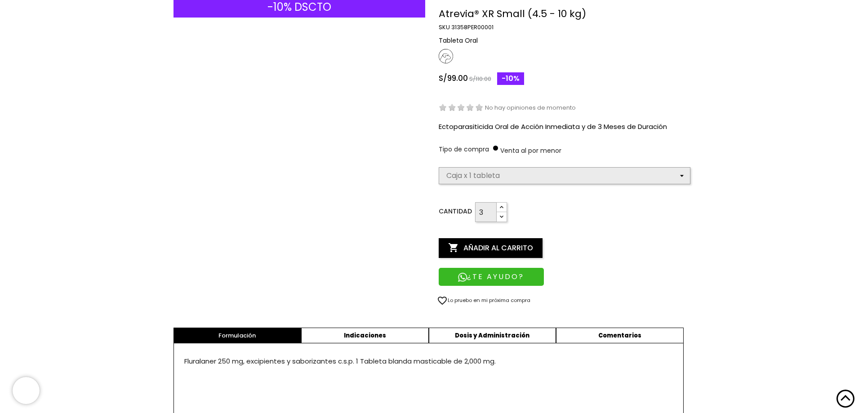
scroll to position [0, 0]
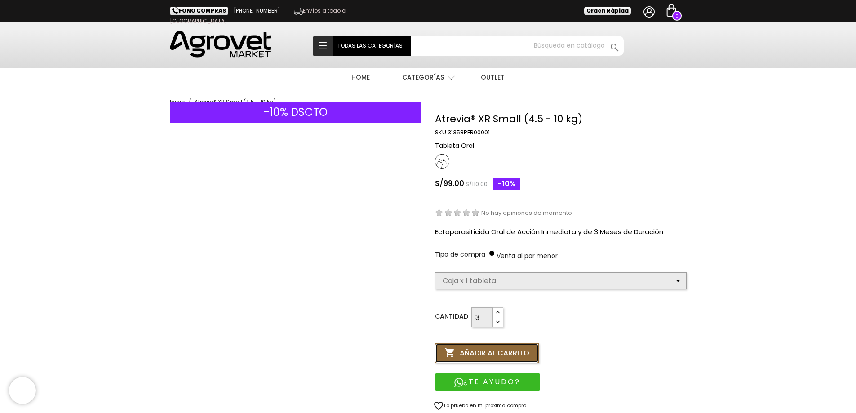
click at [478, 348] on button " Añadir al carrito" at bounding box center [487, 353] width 104 height 20
type input "1"
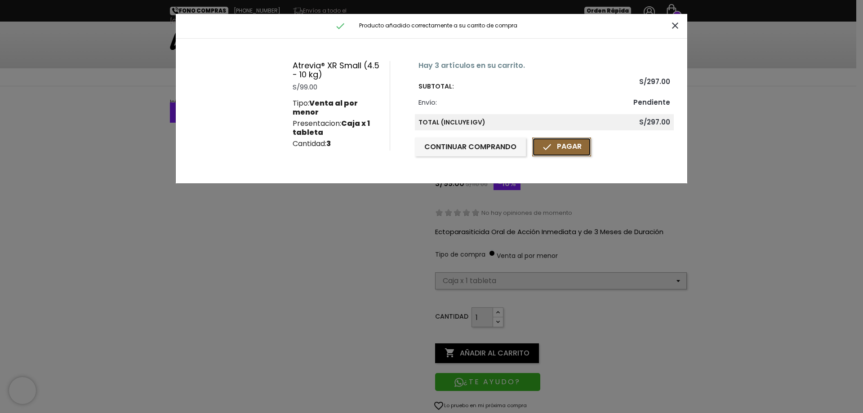
click at [548, 150] on icon "" at bounding box center [547, 147] width 11 height 11
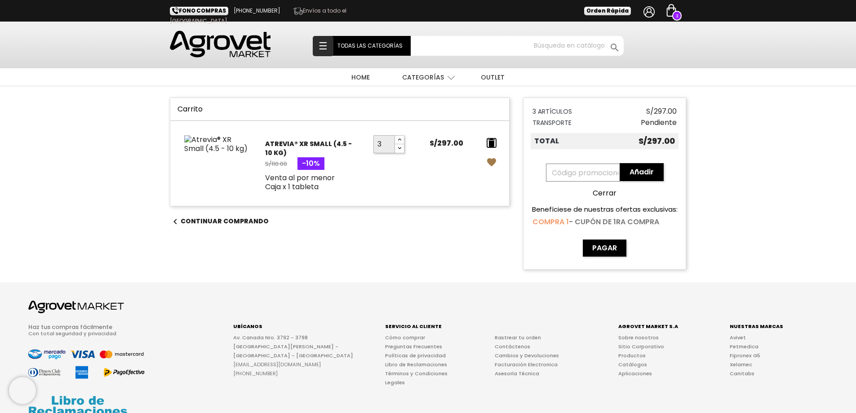
click at [493, 142] on icon "delete" at bounding box center [491, 143] width 11 height 11
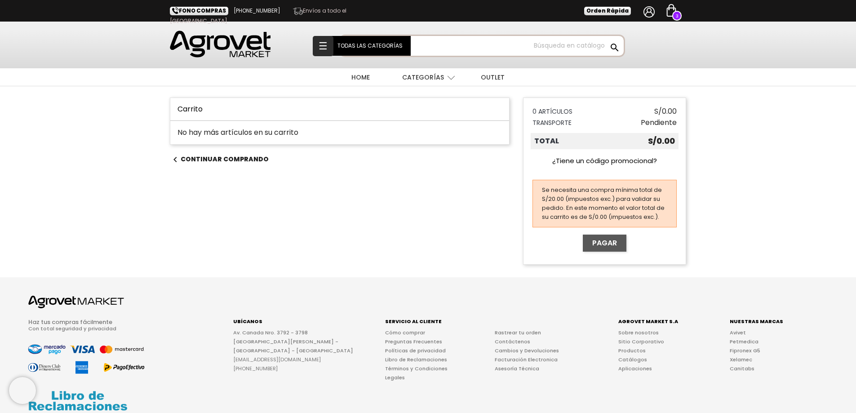
click at [573, 47] on input "Buscar" at bounding box center [482, 46] width 283 height 20
type input "atrevia"
click at [607, 42] on button " Buscar" at bounding box center [615, 48] width 16 height 12
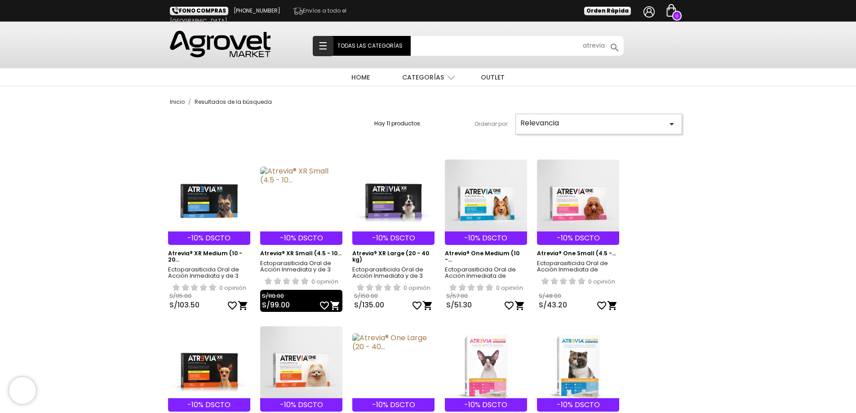
click at [263, 160] on article "-10% DSCTO Atrevia® XR Small (4.5 - 10... Ectoparasiticida Oral de Acción Inmed…" at bounding box center [301, 227] width 82 height 167
click at [278, 176] on img at bounding box center [301, 200] width 82 height 67
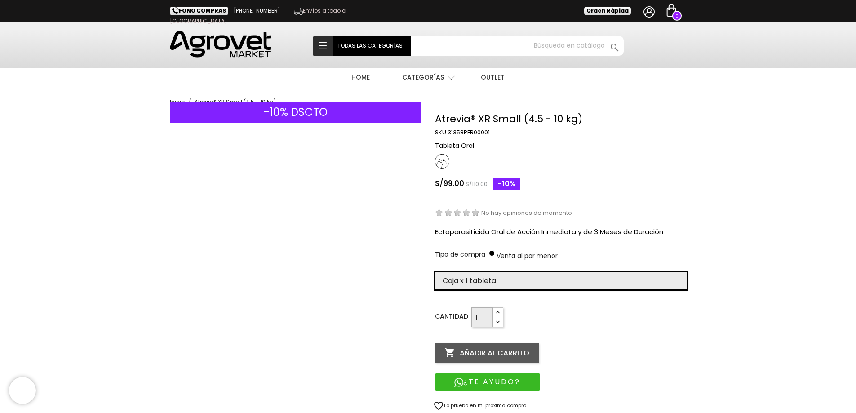
drag, startPoint x: 475, startPoint y: 278, endPoint x: 475, endPoint y: 287, distance: 8.5
click at [475, 278] on select "Elige la presentación comercial que deseas Caja x 1 tableta Caja x 4 tabletas" at bounding box center [561, 280] width 252 height 17
select select "380"
click at [435, 272] on select "Elige la presentación comercial que deseas Caja x 1 tableta Caja x 4 tabletas" at bounding box center [561, 280] width 252 height 17
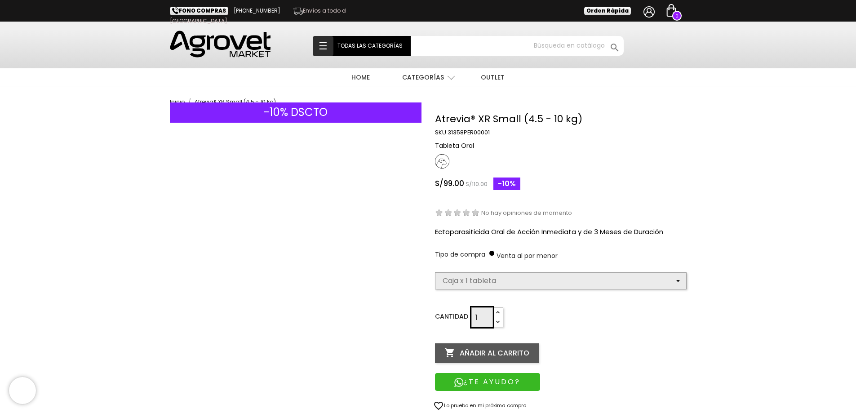
select select "380"
click at [497, 313] on icon "button" at bounding box center [497, 312] width 7 height 7
type input "3"
click at [497, 313] on icon "button" at bounding box center [497, 312] width 7 height 7
select select "380"
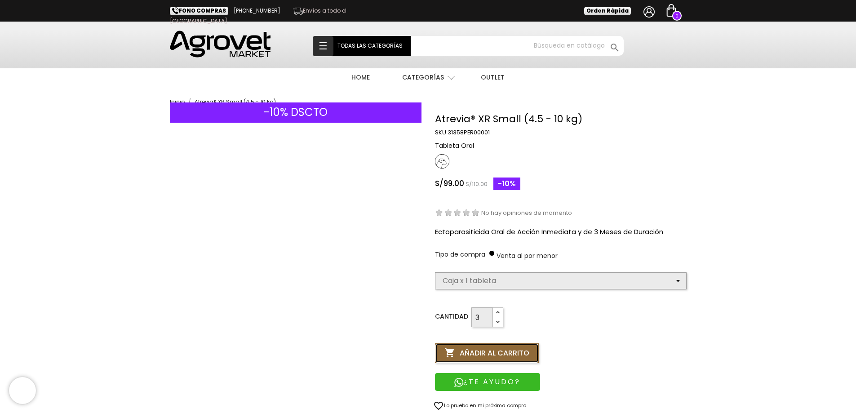
click at [485, 351] on button " Añadir al carrito" at bounding box center [487, 353] width 104 height 20
type input "1"
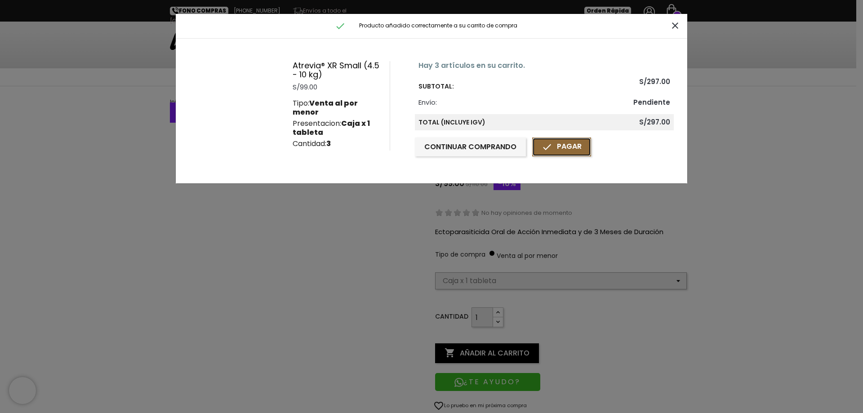
click at [559, 148] on link " Pagar" at bounding box center [561, 147] width 59 height 19
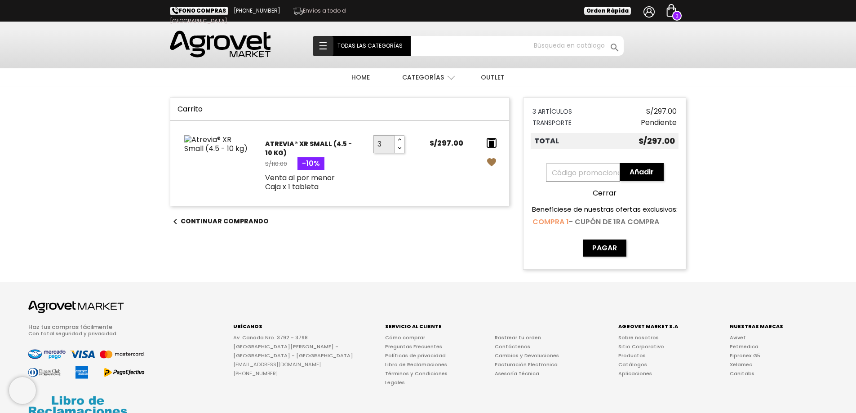
click at [491, 143] on icon "delete" at bounding box center [491, 143] width 11 height 11
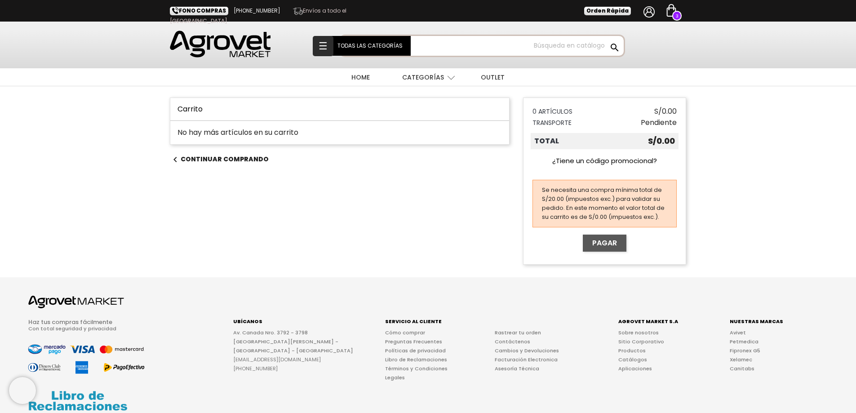
click at [545, 45] on input "Buscar" at bounding box center [482, 46] width 283 height 20
type input "atrevia"
click at [607, 42] on button " Buscar" at bounding box center [615, 48] width 16 height 12
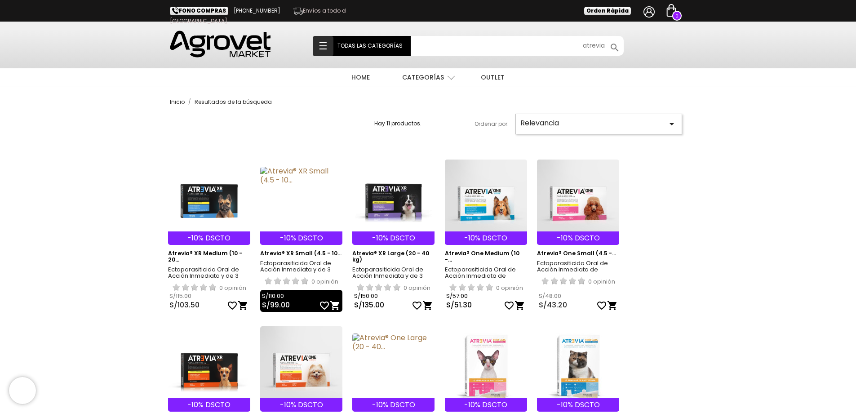
click at [296, 165] on article "-10% DSCTO Atrevia® XR Small (4.5 - 10... Ectoparasiticida Oral de Acción Inmed…" at bounding box center [301, 227] width 82 height 167
click at [296, 173] on img at bounding box center [301, 200] width 82 height 67
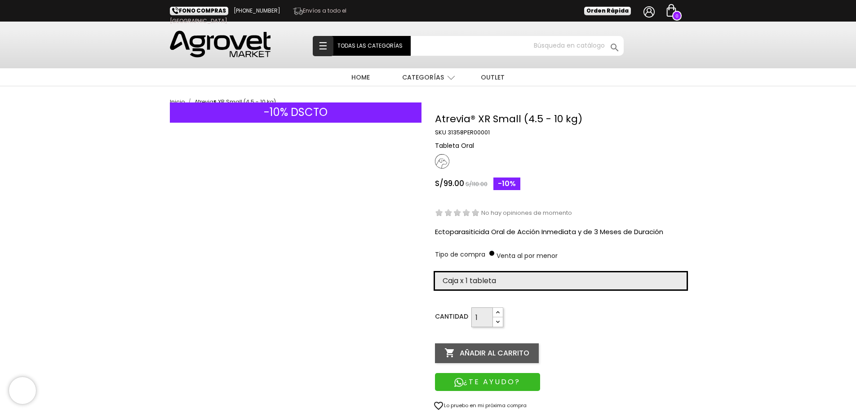
click at [539, 281] on select "Elige la presentación comercial que deseas Caja x 1 tableta Caja x 4 tabletas" at bounding box center [561, 280] width 252 height 17
select select "380"
click at [435, 272] on select "Elige la presentación comercial que deseas Caja x 1 tableta Caja x 4 tabletas" at bounding box center [561, 280] width 252 height 17
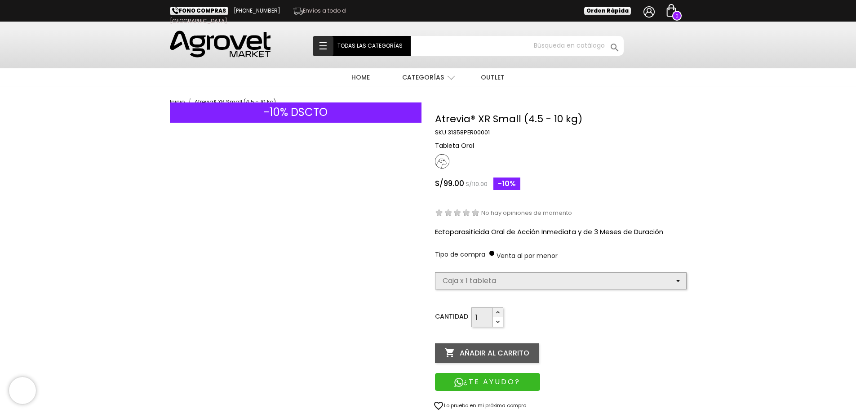
type input "2"
select select "380"
click at [497, 314] on icon "button" at bounding box center [497, 312] width 7 height 7
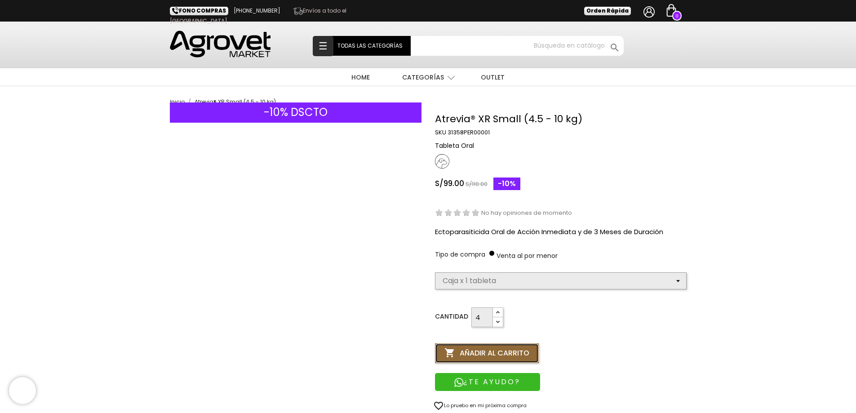
click at [487, 349] on button " Añadir al carrito" at bounding box center [487, 353] width 104 height 20
type input "1"
select select "380"
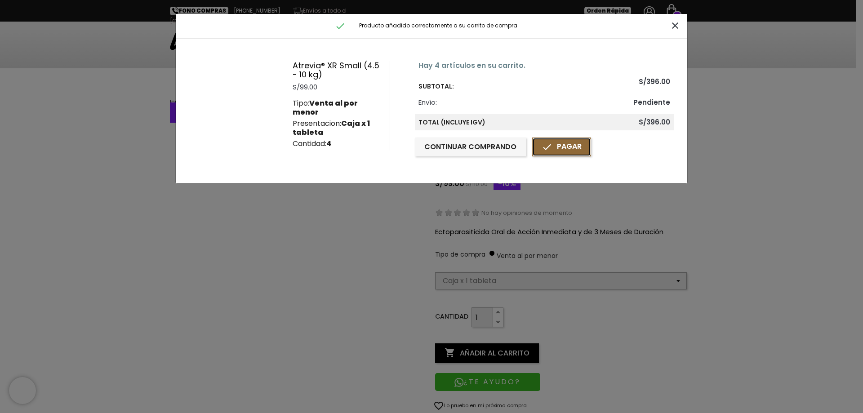
click at [564, 146] on link " Pagar" at bounding box center [561, 147] width 59 height 19
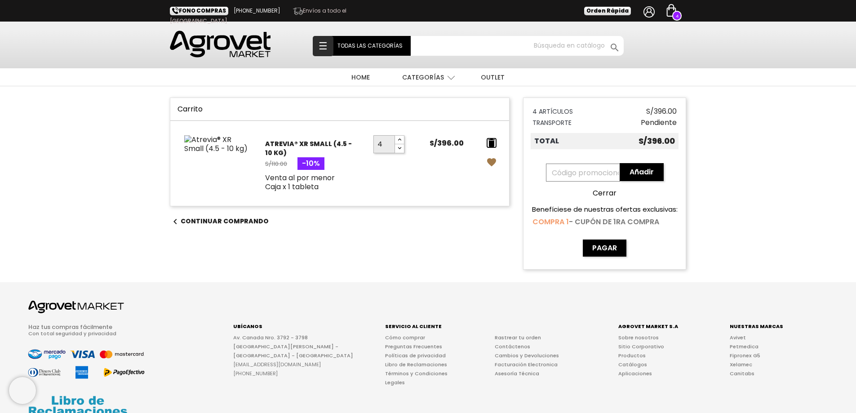
click at [493, 139] on icon "delete" at bounding box center [491, 143] width 11 height 11
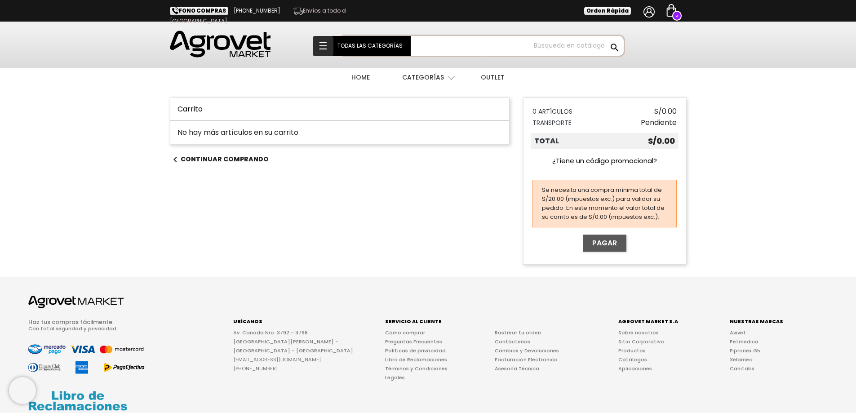
click at [582, 42] on input "Buscar" at bounding box center [482, 46] width 283 height 20
type input "atrevia"
click at [607, 42] on button " Buscar" at bounding box center [615, 48] width 16 height 12
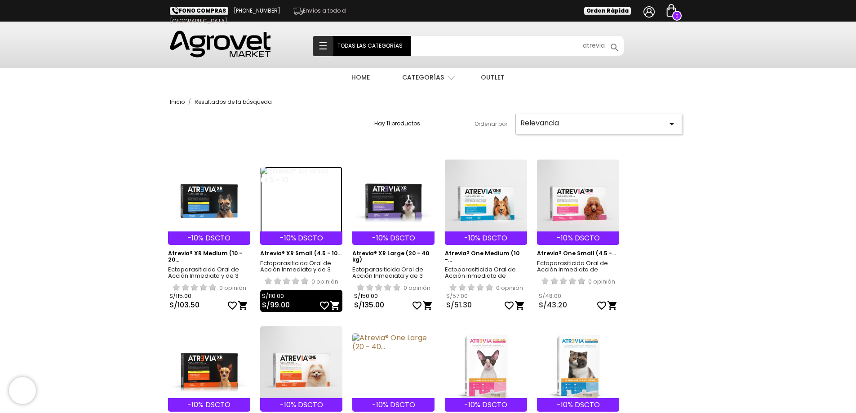
click at [282, 169] on img at bounding box center [301, 200] width 82 height 67
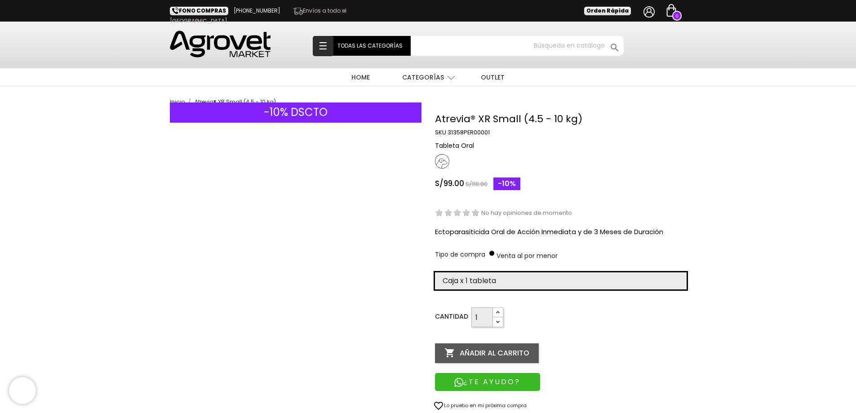
click at [487, 275] on select "Elige la presentación comercial que deseas Caja x 1 tableta Caja x 4 tabletas" at bounding box center [561, 280] width 252 height 17
select select "380"
click at [435, 272] on select "Elige la presentación comercial que deseas Caja x 1 tableta Caja x 4 tabletas" at bounding box center [561, 280] width 252 height 17
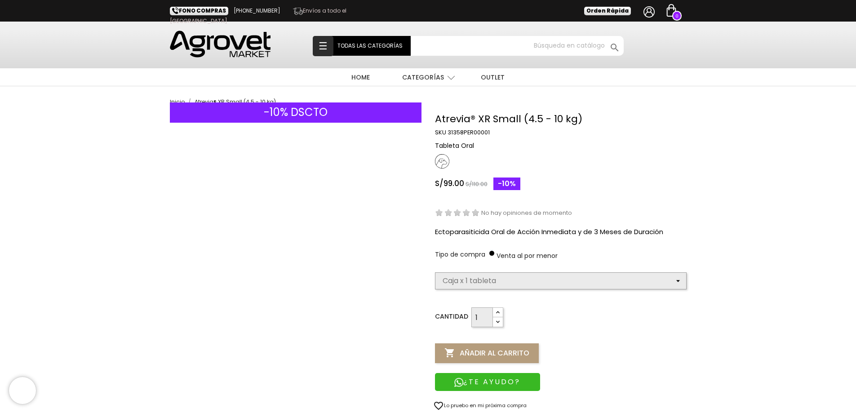
select select "380"
click at [495, 312] on icon "button" at bounding box center [497, 312] width 7 height 7
click at [494, 361] on button " Añadir al carrito" at bounding box center [487, 353] width 104 height 20
type input "1"
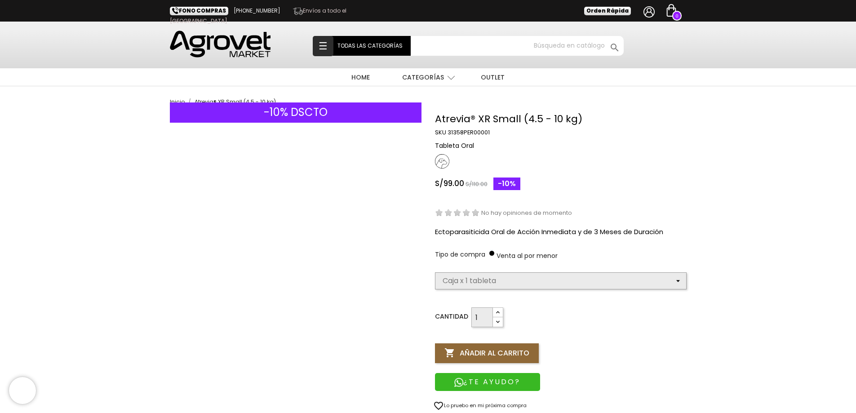
select select "380"
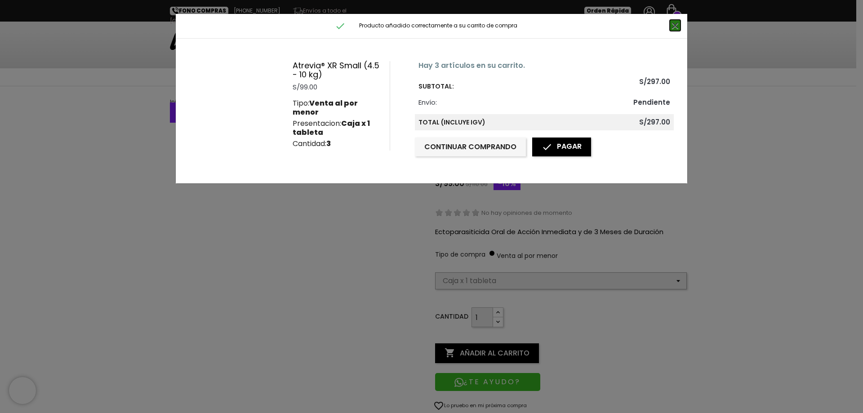
click at [677, 27] on icon "close" at bounding box center [675, 25] width 11 height 11
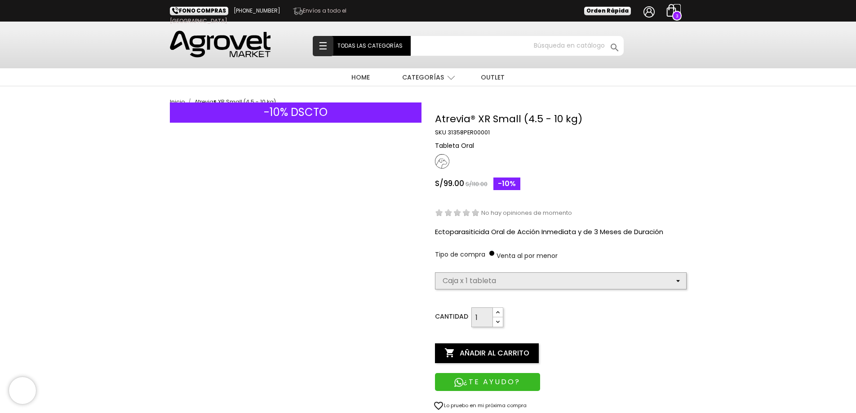
click at [676, 13] on span "3" at bounding box center [677, 16] width 8 height 8
select select "380"
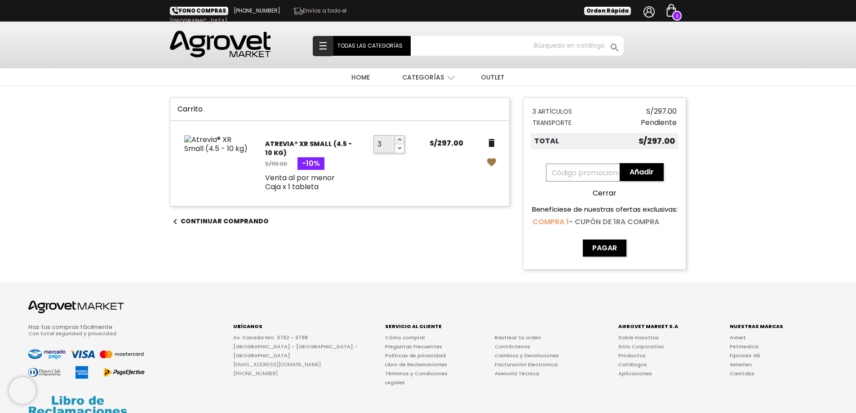
type input "4"
click at [401, 139] on icon "button" at bounding box center [399, 139] width 7 height 7
type input "3"
click at [401, 148] on icon "button" at bounding box center [399, 148] width 7 height 7
type input "2"
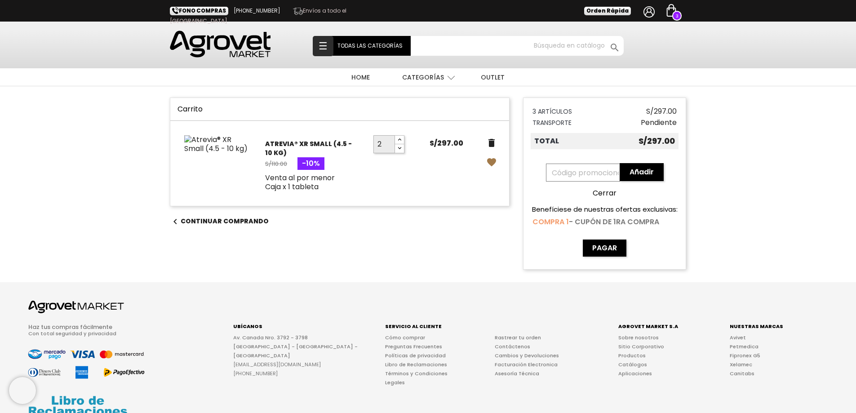
click at [401, 148] on icon "button" at bounding box center [399, 148] width 7 height 7
type input "3"
click at [401, 138] on icon "button" at bounding box center [399, 139] width 7 height 7
type input "4"
click at [401, 138] on icon "button" at bounding box center [399, 139] width 7 height 7
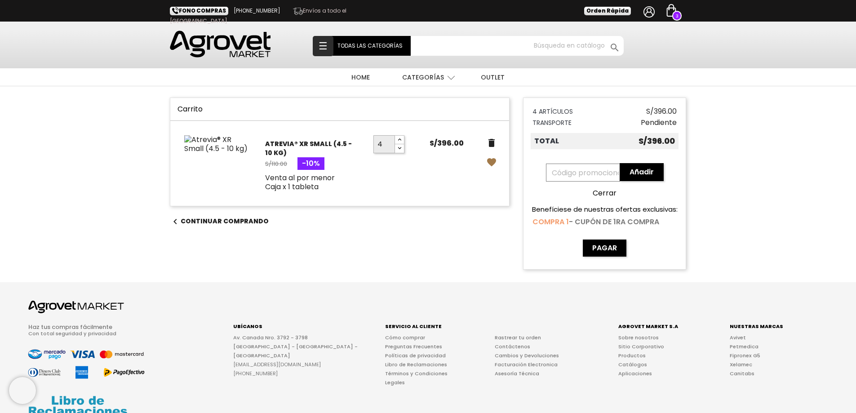
type input "5"
click at [401, 138] on icon "button" at bounding box center [399, 139] width 7 height 7
click at [490, 141] on icon "delete" at bounding box center [491, 143] width 11 height 11
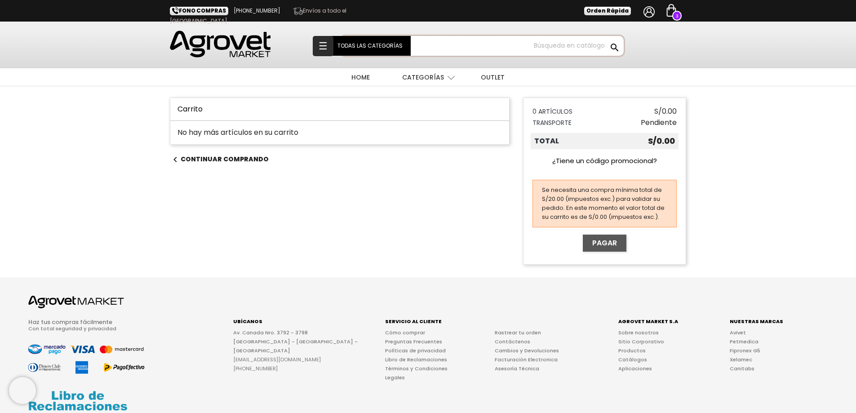
click at [553, 41] on input "Buscar" at bounding box center [482, 46] width 283 height 20
click at [553, 45] on input "Buscar" at bounding box center [482, 46] width 283 height 20
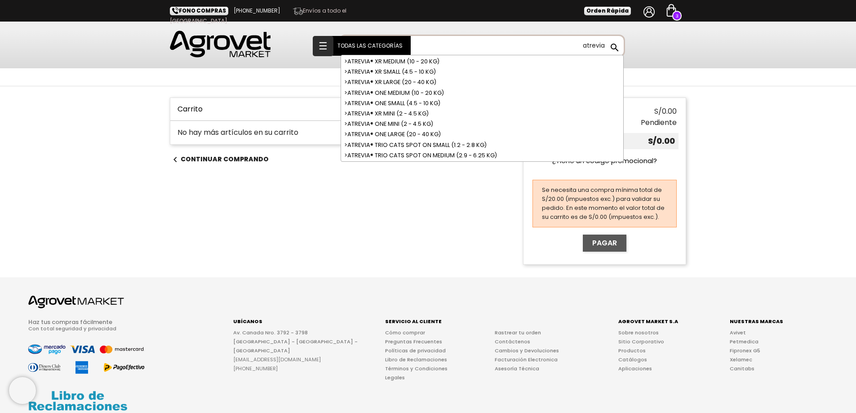
type input "atrevia"
click at [607, 42] on button " Buscar" at bounding box center [615, 48] width 16 height 12
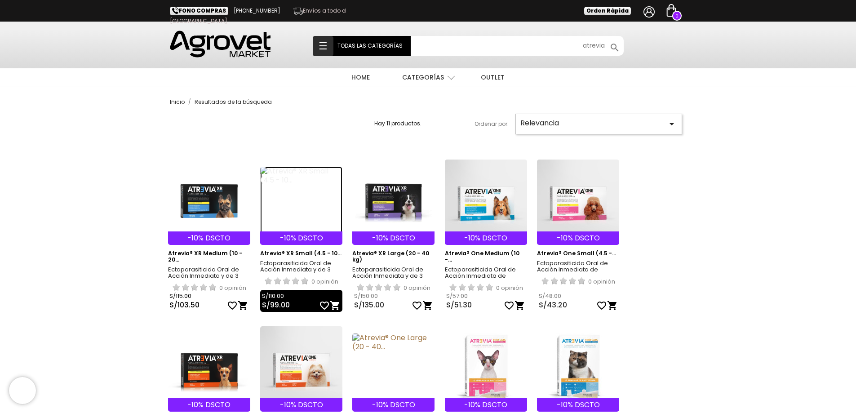
click at [297, 184] on img at bounding box center [301, 200] width 82 height 67
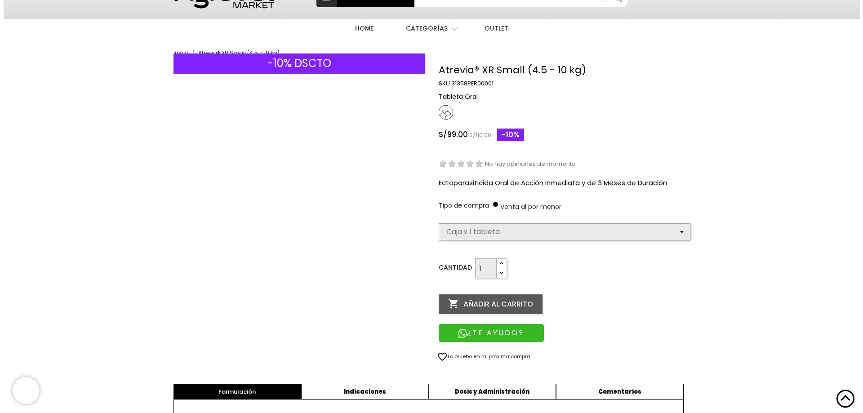
scroll to position [135, 0]
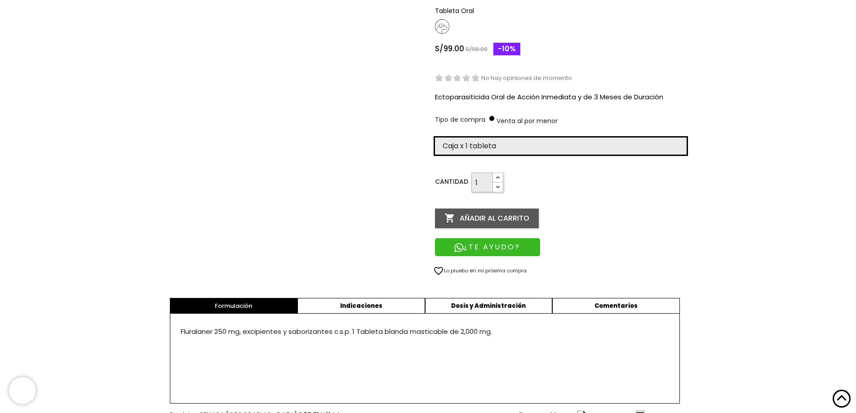
click at [498, 144] on select "Elige la presentación comercial que deseas Caja x 1 tableta Caja x 4 tabletas" at bounding box center [561, 146] width 252 height 17
select select "380"
click at [435, 138] on select "Elige la presentación comercial que deseas Caja x 1 tableta Caja x 4 tabletas" at bounding box center [561, 146] width 252 height 17
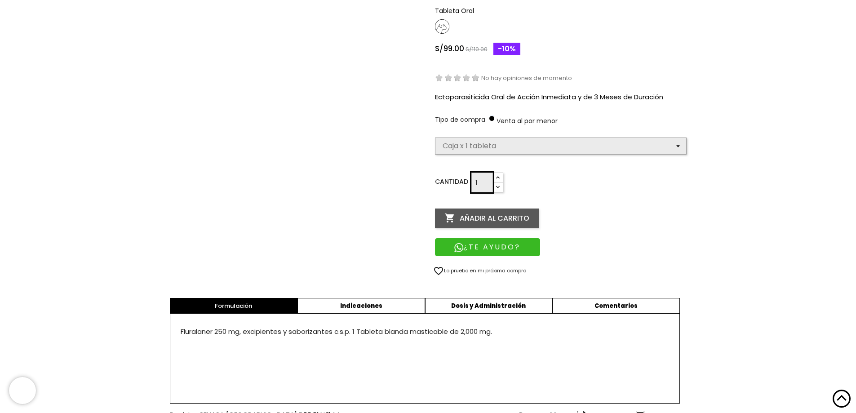
select select "380"
click at [498, 175] on icon "button" at bounding box center [497, 177] width 7 height 7
type input "3"
click at [498, 175] on icon "button" at bounding box center [497, 177] width 7 height 7
select select "380"
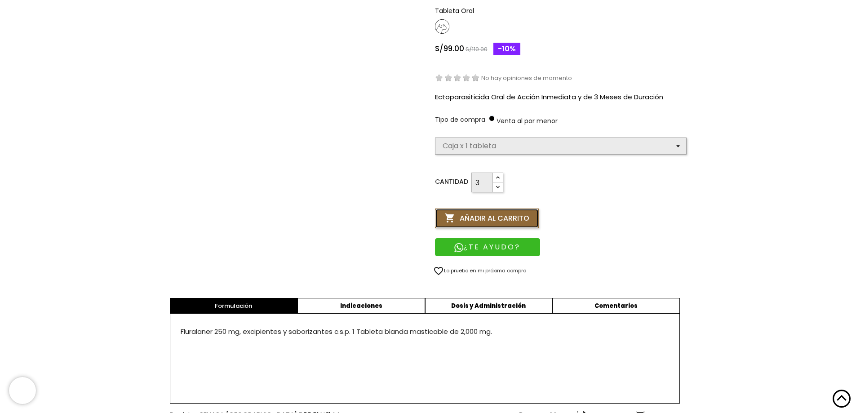
click at [497, 214] on button " Añadir al carrito" at bounding box center [487, 219] width 104 height 20
type input "1"
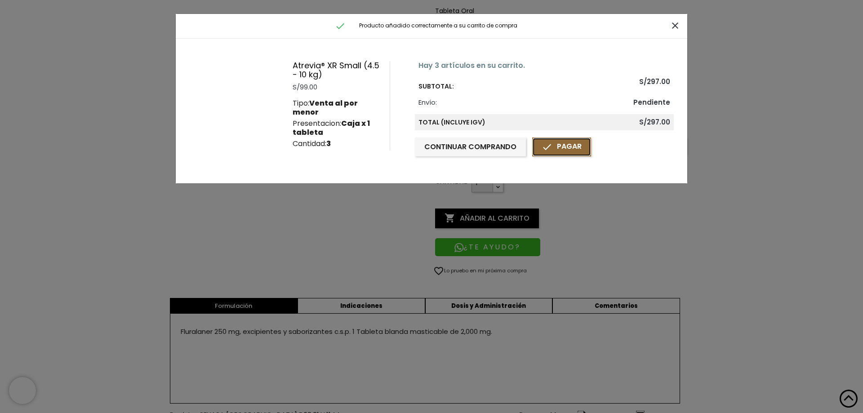
click at [555, 150] on link " Pagar" at bounding box center [561, 147] width 59 height 19
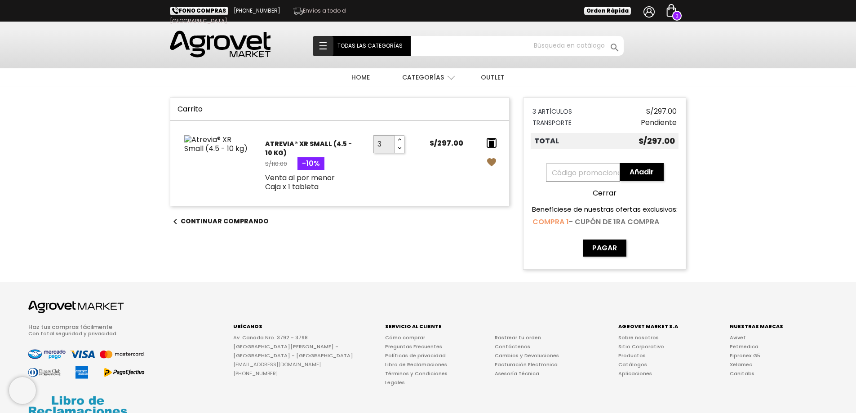
click at [493, 143] on icon "delete" at bounding box center [491, 143] width 11 height 11
